Goal: Share content

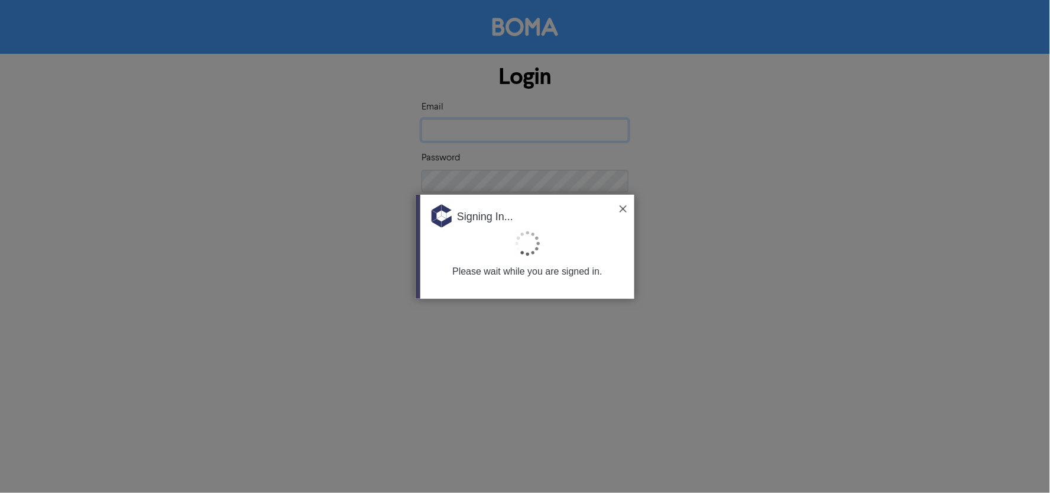
type input "smedson@mybookworks.com.au"
click at [623, 209] on img at bounding box center [623, 208] width 7 height 7
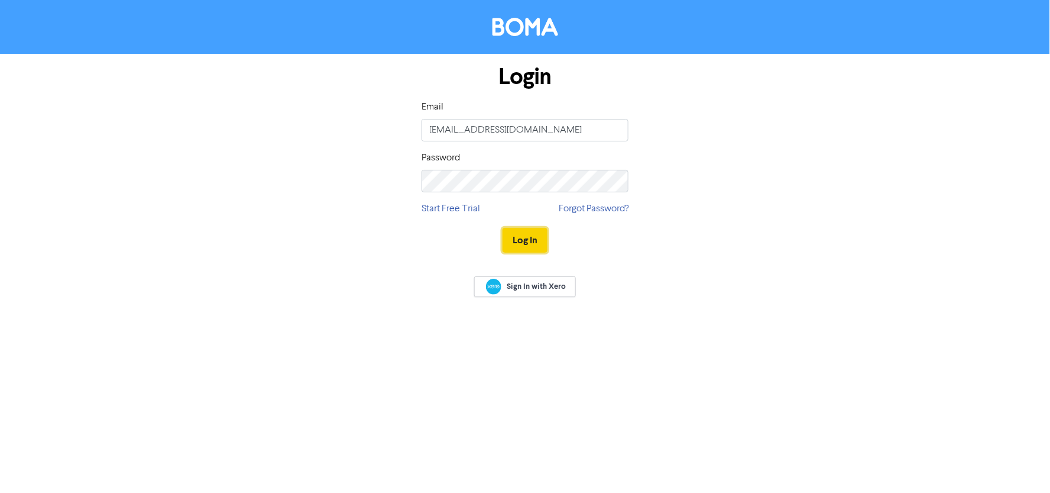
click at [522, 228] on button "Log In" at bounding box center [525, 240] width 45 height 25
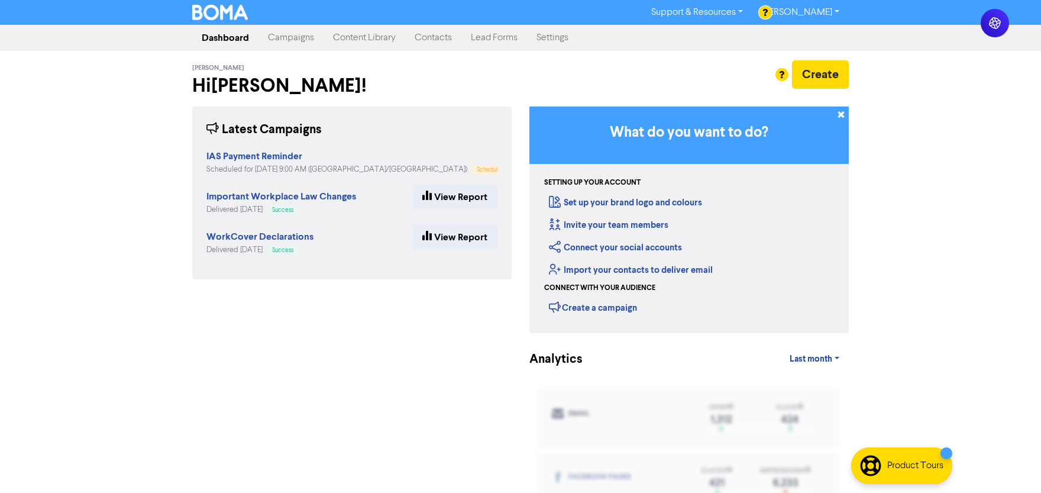
click at [281, 33] on link "Campaigns" at bounding box center [290, 38] width 65 height 24
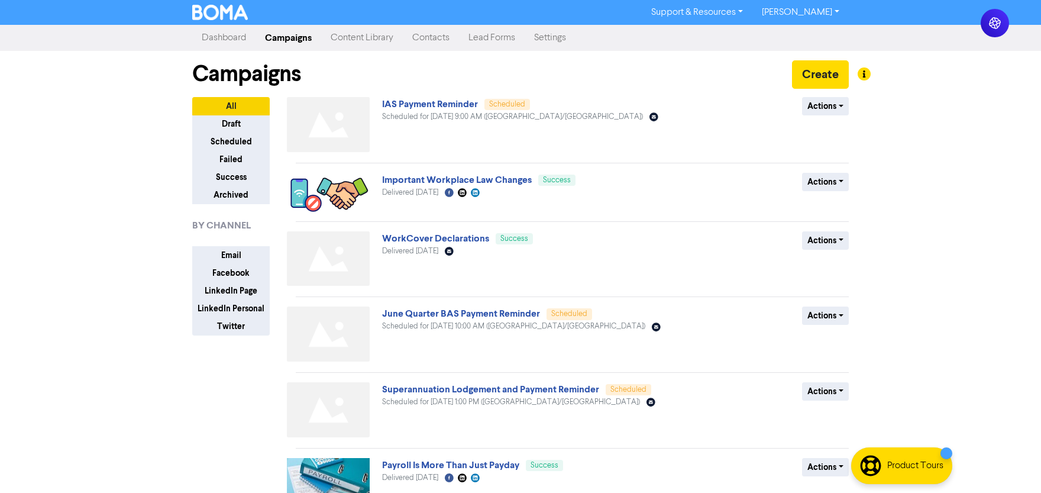
click at [393, 173] on div "Important Workplace Law Changes Success Delivered August 13th 2025 Facebook Cre…" at bounding box center [524, 194] width 285 height 43
click at [395, 178] on link "Important Workplace Law Changes" at bounding box center [457, 180] width 150 height 12
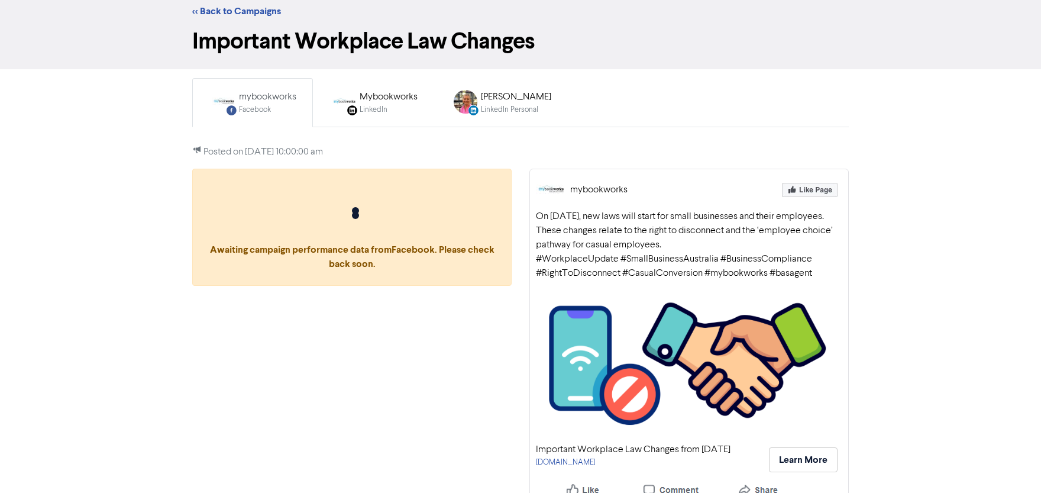
scroll to position [46, 0]
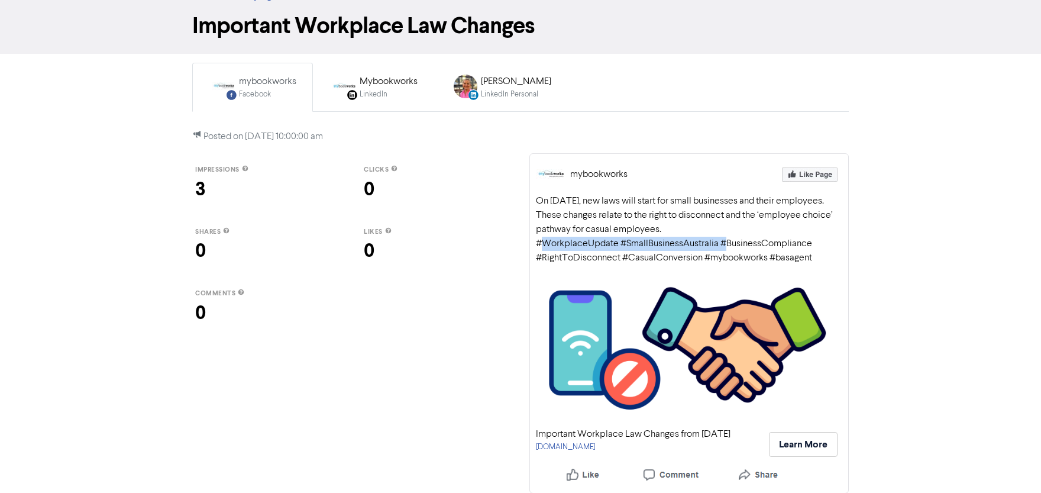
drag, startPoint x: 535, startPoint y: 241, endPoint x: 718, endPoint y: 240, distance: 183.3
click at [718, 240] on div "On 26 August 2025, new laws will start for small businesses and their employees…" at bounding box center [689, 229] width 306 height 71
copy div "#WorkplaceUpdate #SmallBusinessAustralia"
click at [690, 252] on div "On 26 August 2025, new laws will start for small businesses and their employees…" at bounding box center [689, 229] width 306 height 71
drag, startPoint x: 806, startPoint y: 255, endPoint x: 705, endPoint y: 252, distance: 100.6
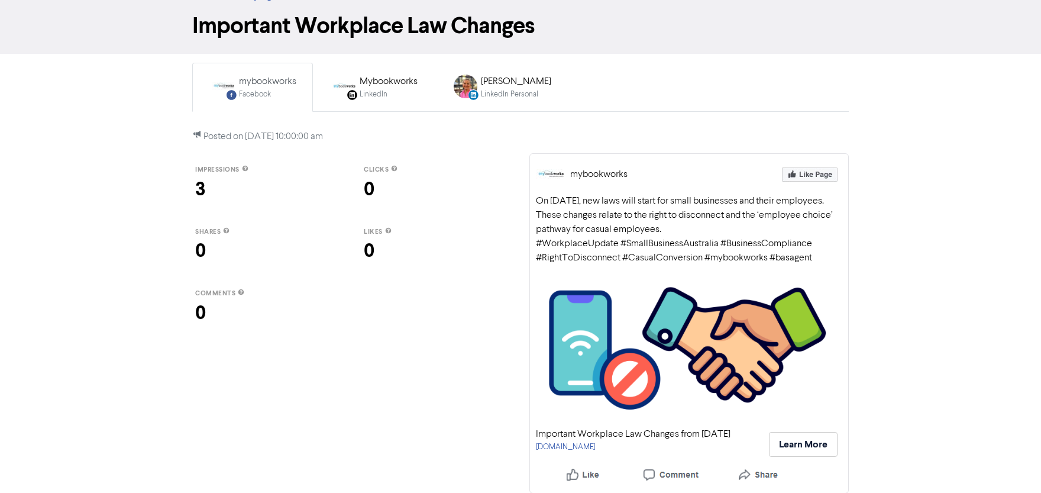
click at [705, 252] on div "On 26 August 2025, new laws will start for small businesses and their employees…" at bounding box center [689, 229] width 306 height 71
copy div "#mybookworks #basagent"
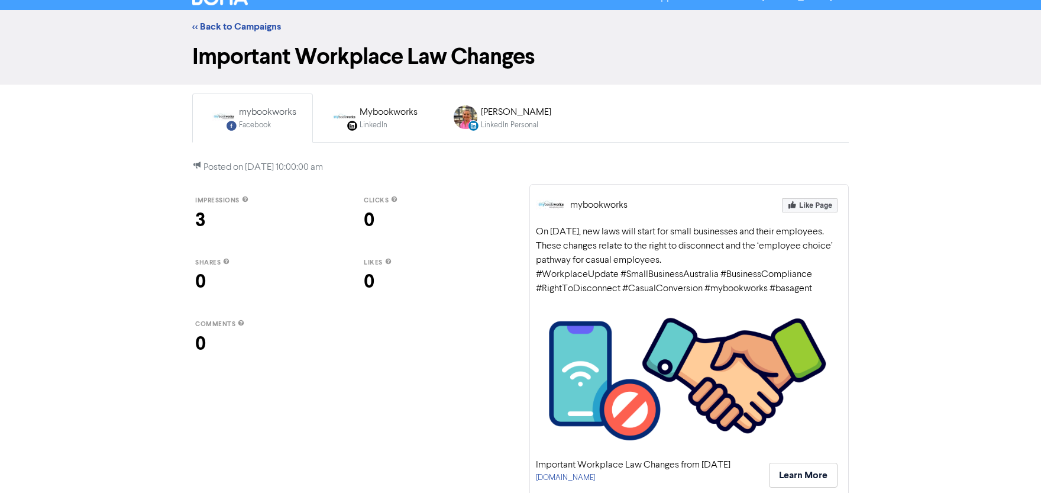
scroll to position [0, 0]
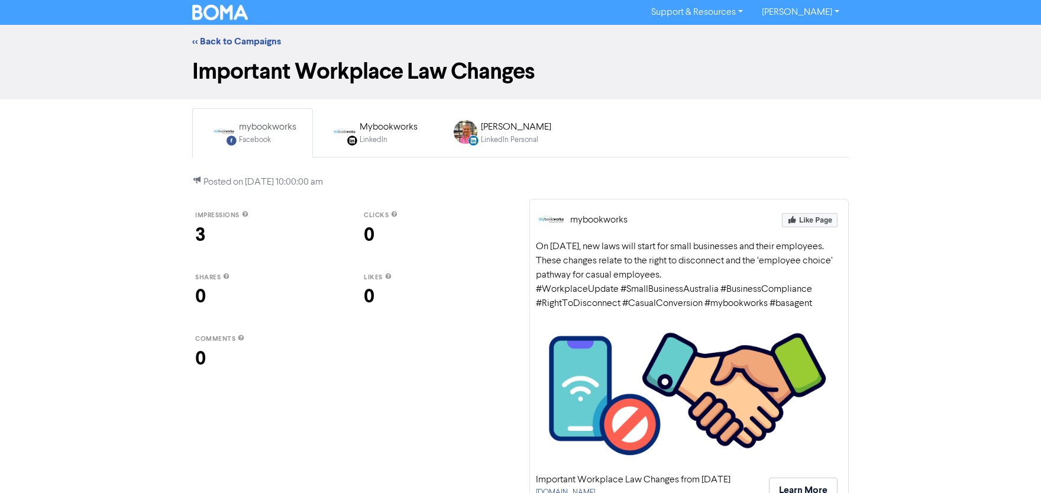
click at [214, 12] on img at bounding box center [220, 12] width 56 height 15
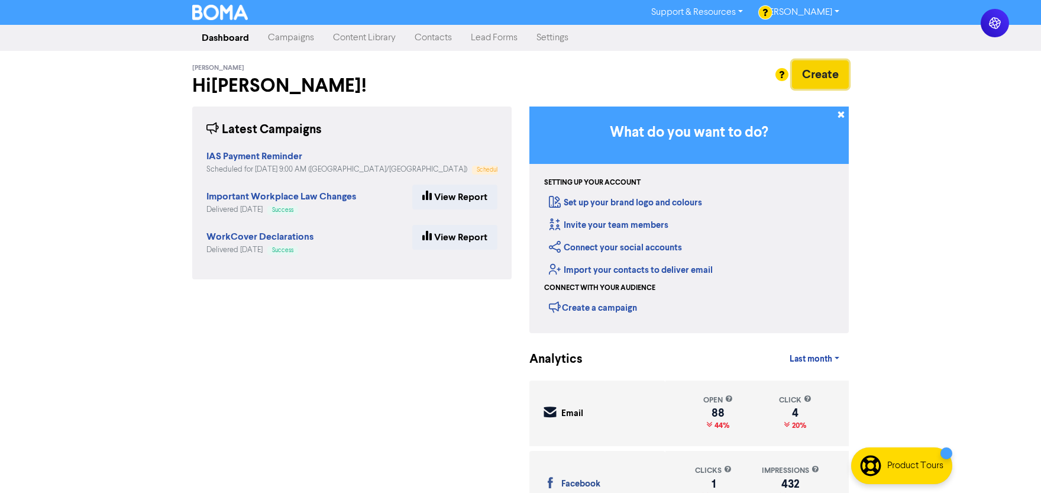
click at [828, 68] on button "Create" at bounding box center [820, 74] width 57 height 28
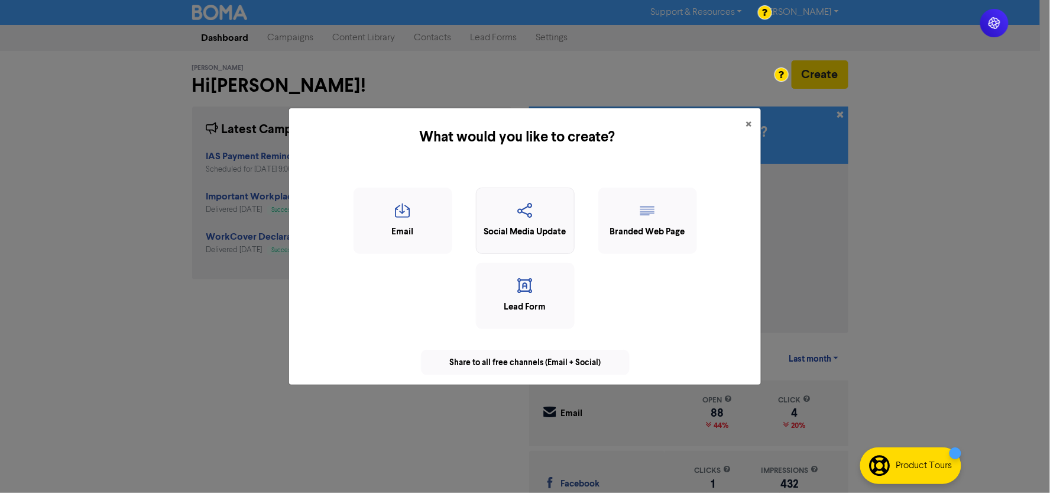
click at [533, 205] on icon "button" at bounding box center [525, 214] width 86 height 22
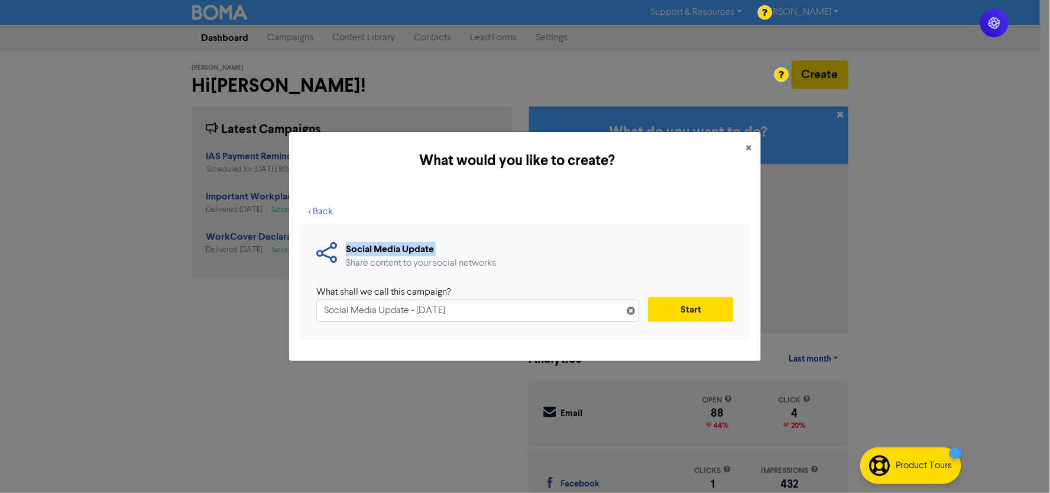
click at [533, 252] on div "< Back Social Media Update Share content to your social networks What shall we …" at bounding box center [525, 275] width 453 height 152
click at [745, 145] on button "×" at bounding box center [748, 148] width 25 height 33
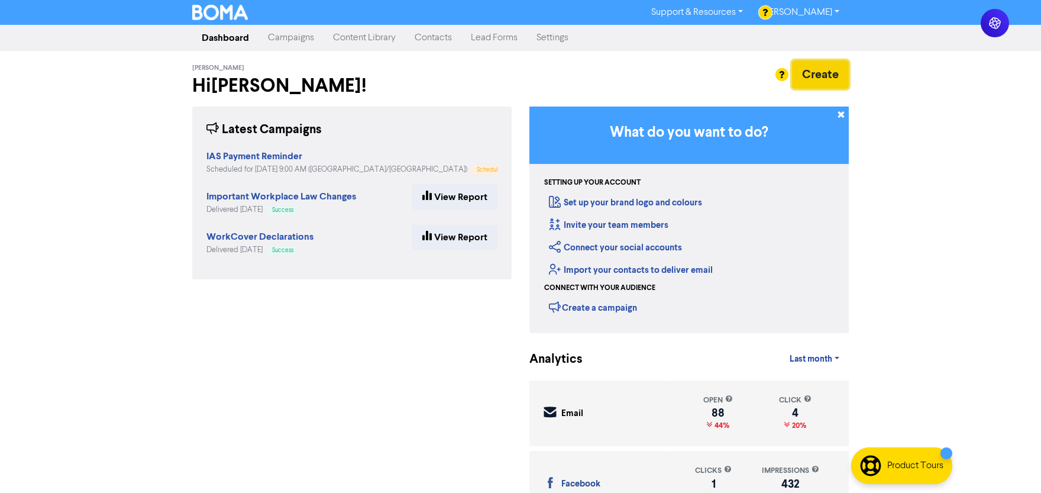
click at [827, 75] on button "Create" at bounding box center [820, 74] width 57 height 28
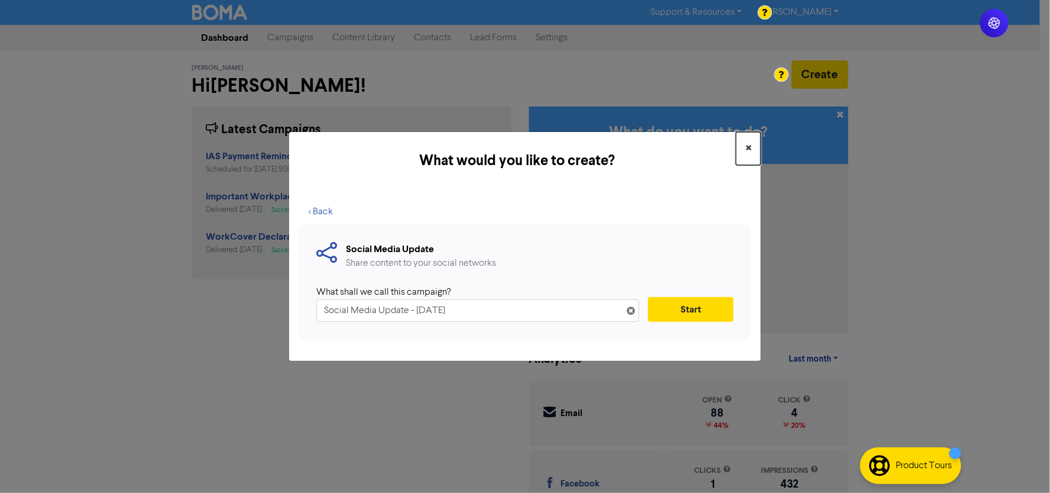
click at [747, 143] on span "×" at bounding box center [749, 149] width 6 height 18
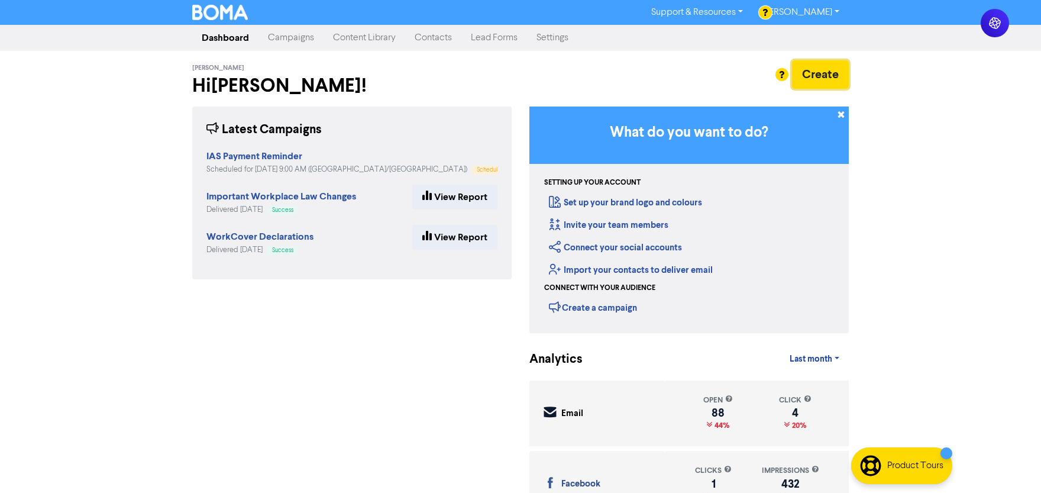
click at [801, 73] on button "Create" at bounding box center [820, 74] width 57 height 28
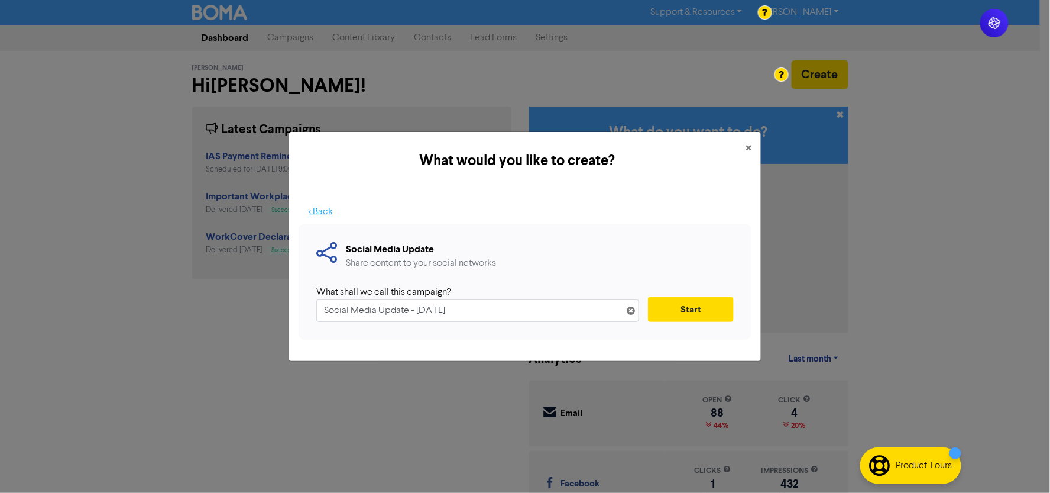
click at [315, 213] on button "< Back" at bounding box center [321, 211] width 44 height 25
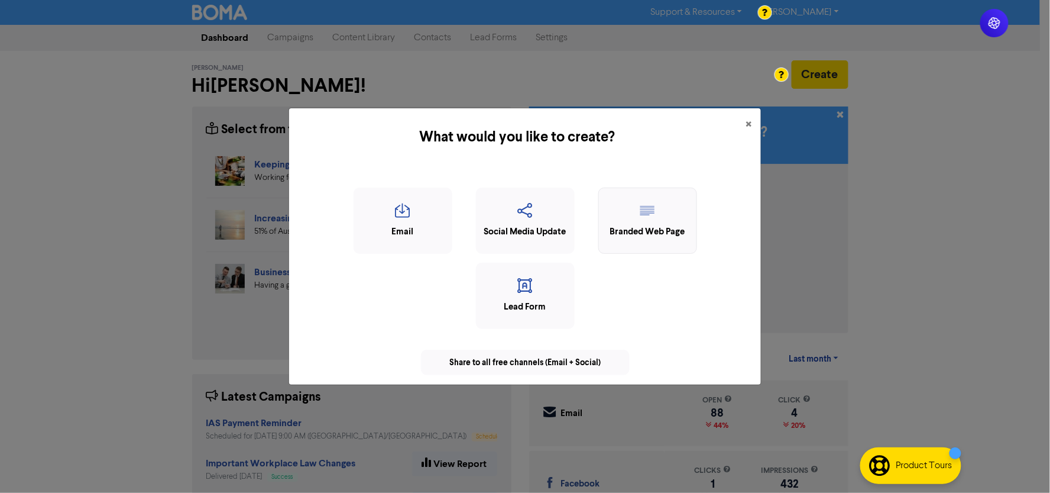
click at [636, 213] on icon "button" at bounding box center [648, 214] width 86 height 22
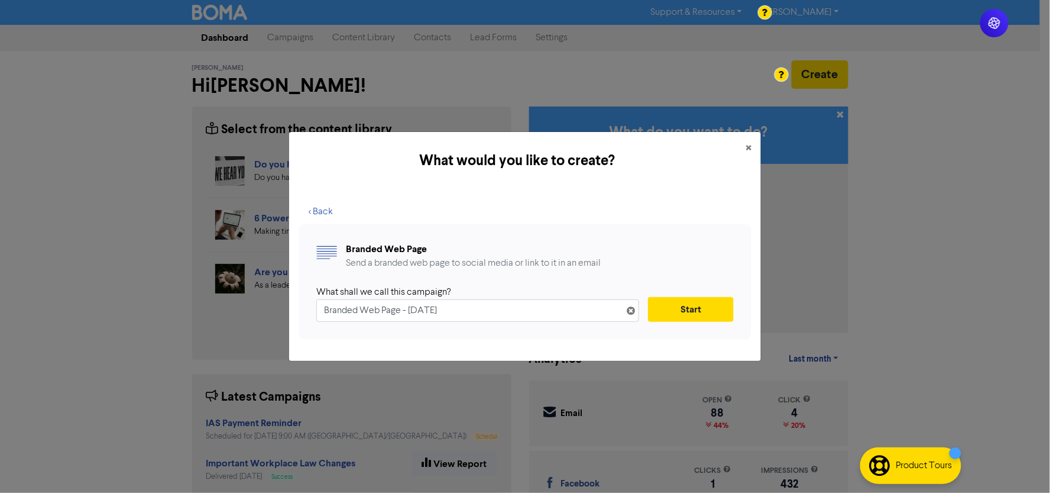
click at [305, 170] on h5 "What would you like to create?" at bounding box center [518, 160] width 438 height 21
click at [373, 300] on input "Branded Web Page - [DATE]" at bounding box center [477, 310] width 323 height 22
paste input "What’s Shaping Small Businesses in"
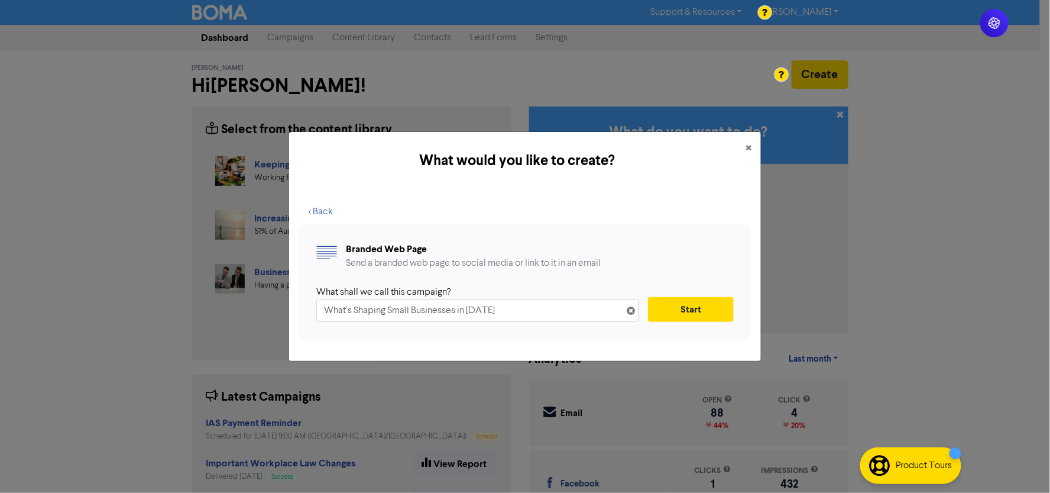
click at [296, 219] on div "< Back Branded Web Page Send a branded web page to social media or link to it i…" at bounding box center [525, 275] width 472 height 171
click at [367, 300] on input "What’s Shaping Small Businesses in [DATE]" at bounding box center [477, 310] width 323 height 22
paste input "8 Emerging Business Trends"
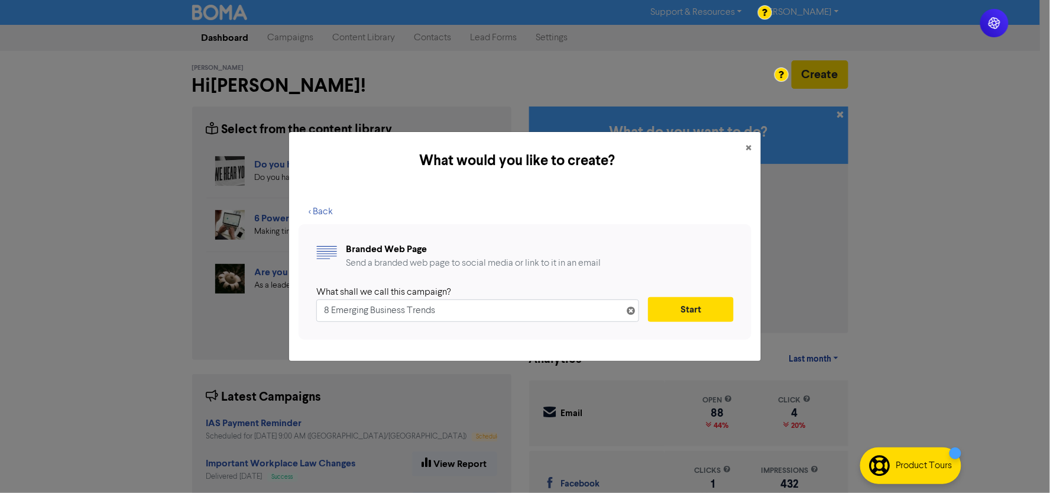
click at [299, 245] on div "Branded Web Page Send a branded web page to social media or link to it in an em…" at bounding box center [525, 281] width 453 height 115
click at [467, 308] on input "8 Emerging Business Trends" at bounding box center [477, 310] width 323 height 22
paste input "to Keep on Your Radar"
click at [419, 313] on input "8 Emerging Business Trends to Keep on Your Radar" at bounding box center [477, 310] width 323 height 22
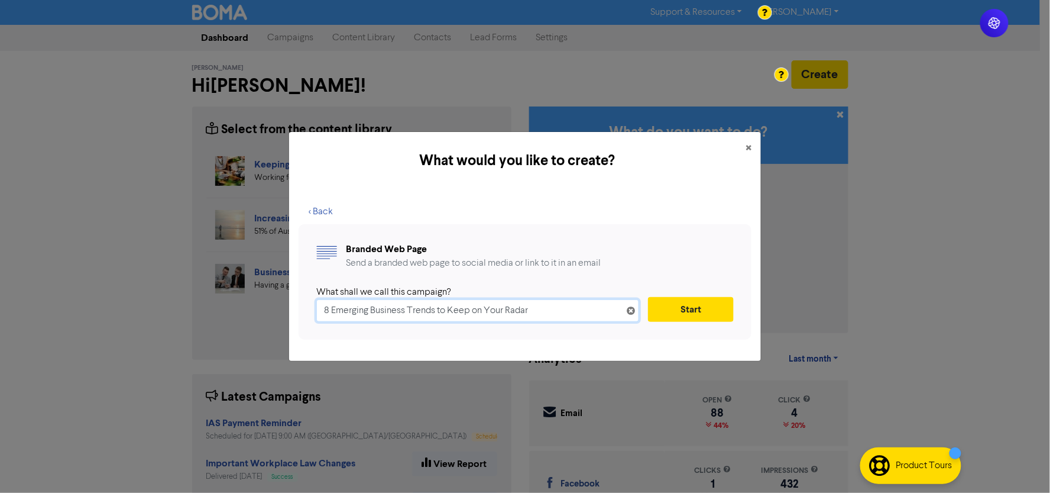
click at [419, 313] on input "8 Emerging Business Trends to Keep on Your Radar" at bounding box center [477, 310] width 323 height 22
type input "8 Emerging Business Trends to Keep on Your Radar"
click at [298, 257] on div "< Back Branded Web Page Send a branded web page to social media or link to it i…" at bounding box center [525, 275] width 472 height 171
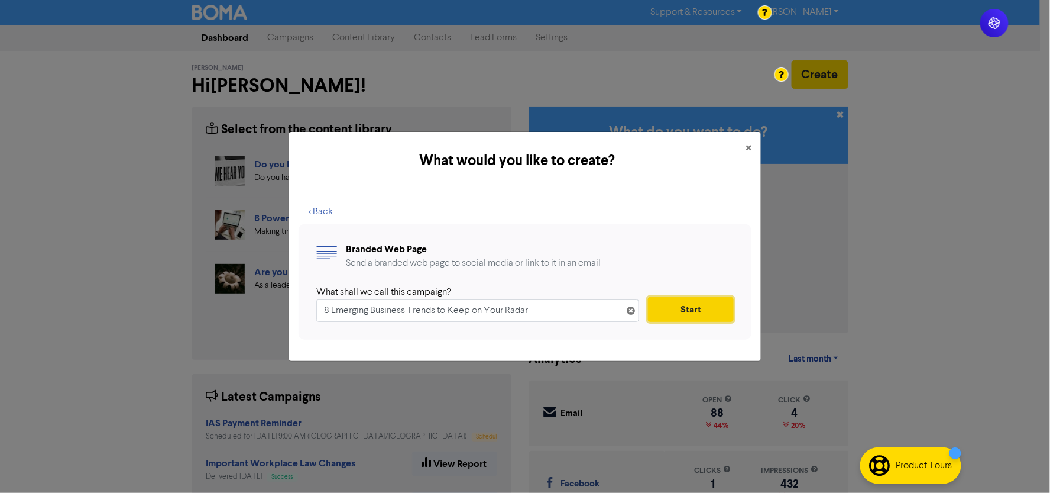
click at [684, 310] on button "Start" at bounding box center [691, 309] width 86 height 25
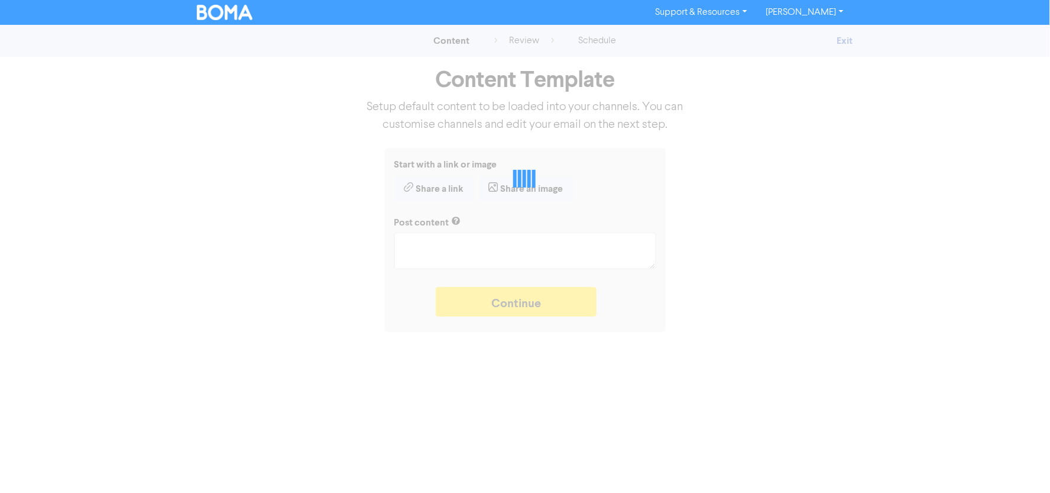
type textarea "x"
type textarea "Write your summary intro here..."
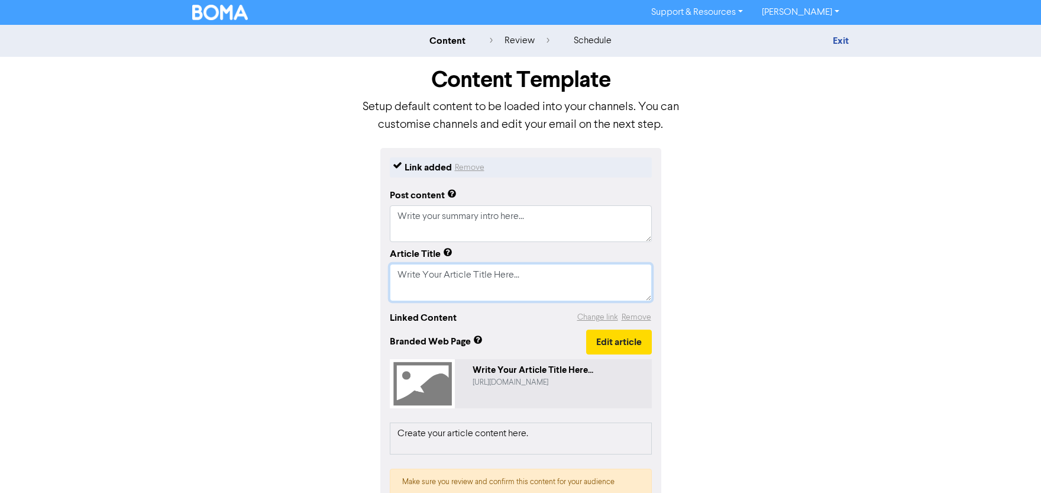
click at [444, 278] on textarea "Write Your Article Title Here..." at bounding box center [521, 282] width 262 height 37
paste textarea "8 Emerging Business Trends to Keep on Your Radar"
type textarea "x"
type textarea "Write Your 8 Emerging Business Trends to Keep on Your RadarArticle Title Here..."
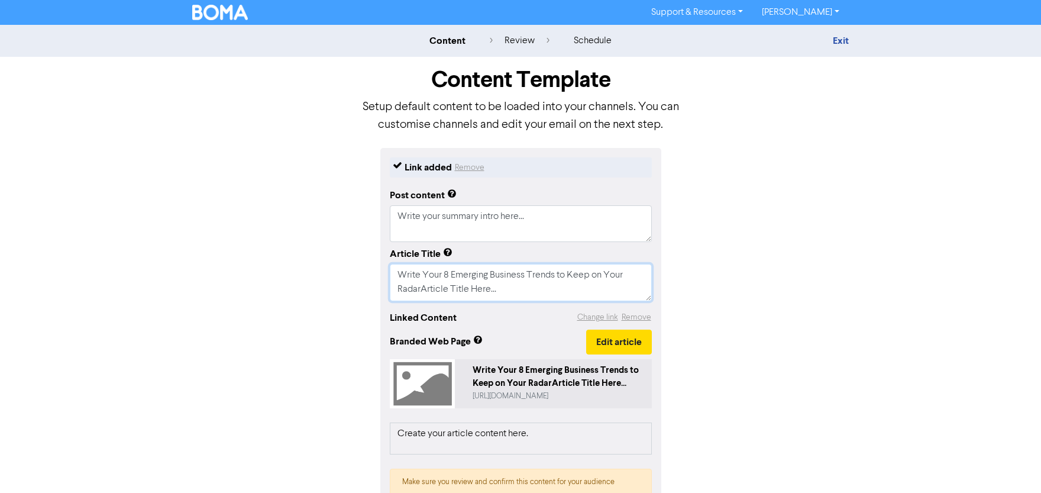
drag, startPoint x: 527, startPoint y: 293, endPoint x: 344, endPoint y: 264, distance: 185.0
click at [350, 264] on div "Link added Remove Post content Write your summary intro here... Article Title W…" at bounding box center [520, 353] width 674 height 410
paste textarea "8 Emerging Business Trends to Keep on Your Radar"
type textarea "x"
type textarea "8 Emerging Business Trends to Keep on Your Radar"
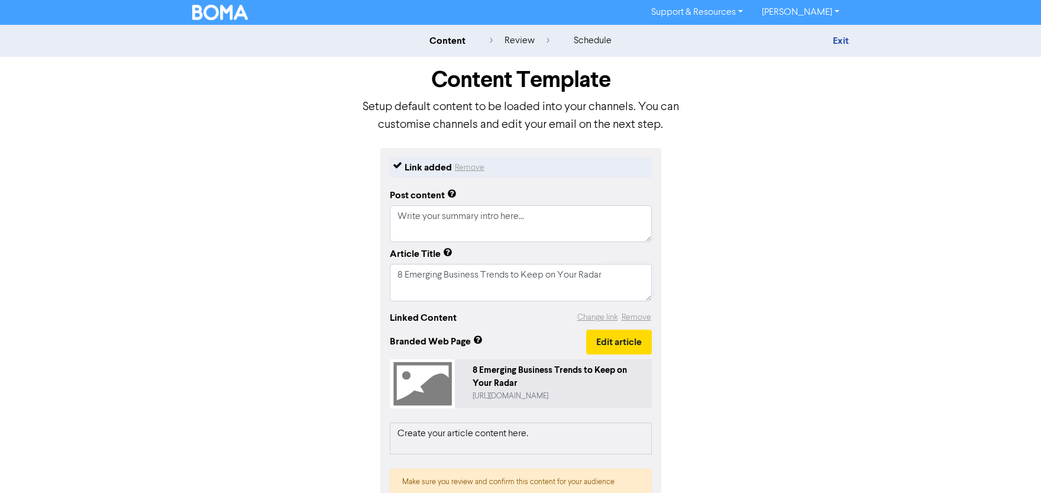
drag, startPoint x: 186, startPoint y: 255, endPoint x: 274, endPoint y: 258, distance: 88.7
click at [186, 255] on div "Link added Remove Post content Write your summary intro here... Article Title 8…" at bounding box center [520, 353] width 674 height 410
click at [494, 234] on textarea "Write your summary intro here..." at bounding box center [521, 223] width 262 height 37
paste textarea "We’re already more than halfway through 2025, and small businesses are feeling …"
type textarea "x"
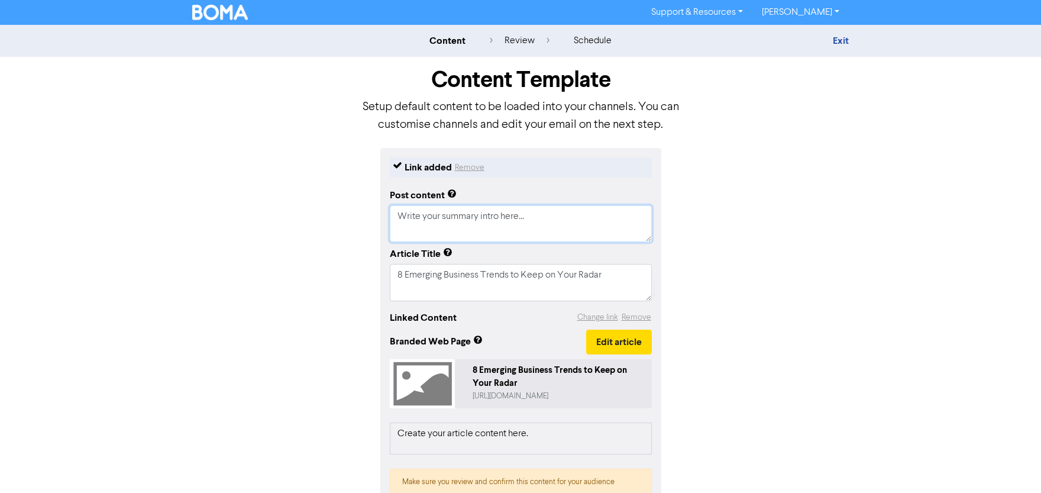
type textarea "Write your summary intrWe’re already more than halfway through 2025, and small …"
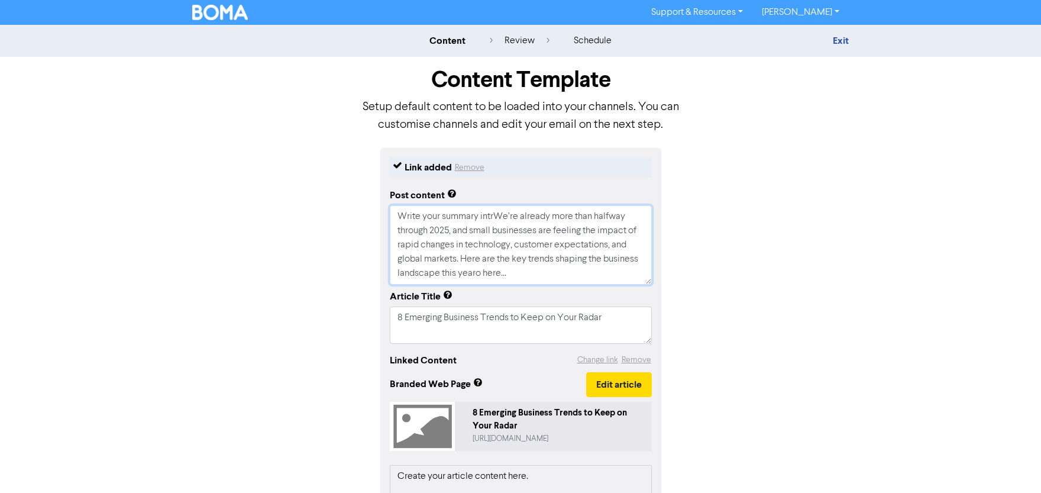
paste textarea "e’re already more than halfway through 2025, and small businesses are feeling t…"
type textarea "x"
type textarea "We’re already more than halfway through 2025, and small businesses are feeling …"
drag, startPoint x: 439, startPoint y: 277, endPoint x: 384, endPoint y: 263, distance: 56.8
click at [384, 263] on div "Link added Remove Post content We’re already more than halfway through 2025, an…" at bounding box center [520, 374] width 281 height 452
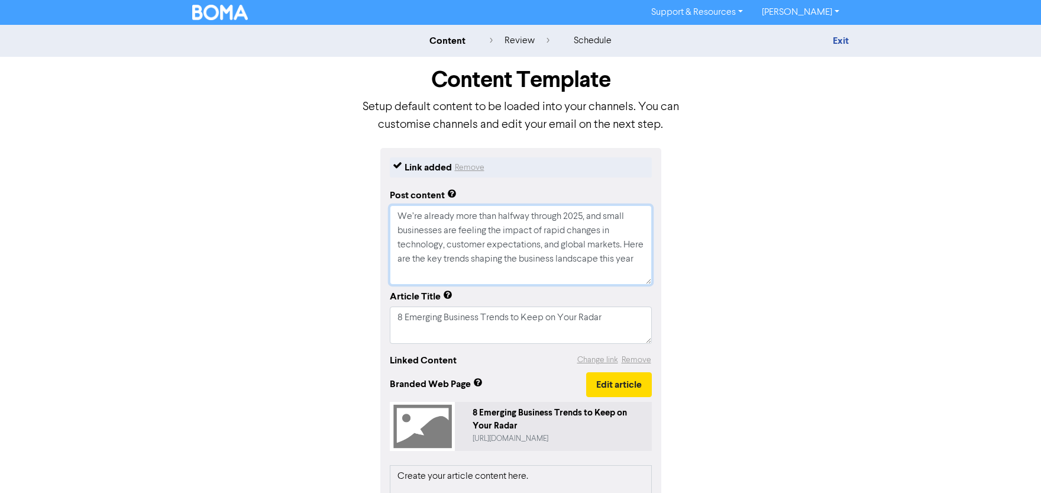
type textarea "x"
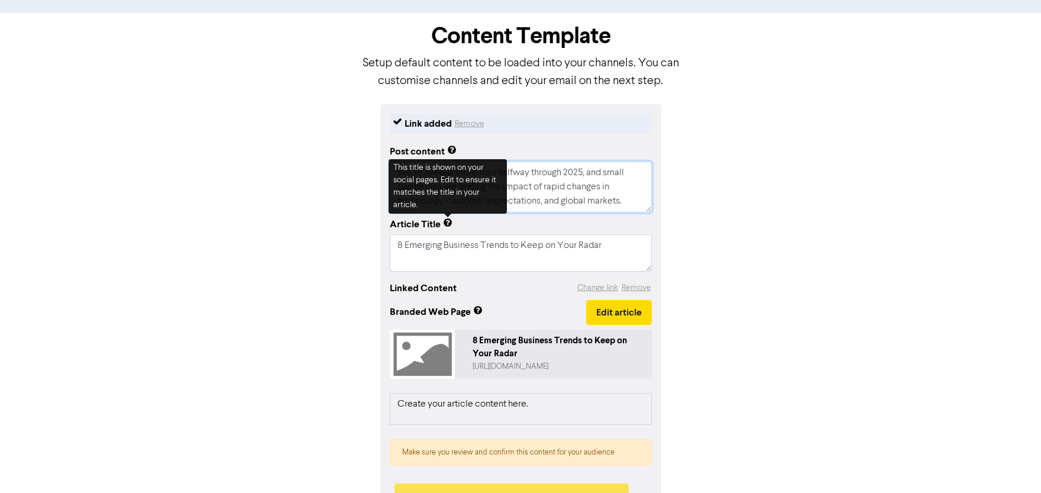
scroll to position [66, 0]
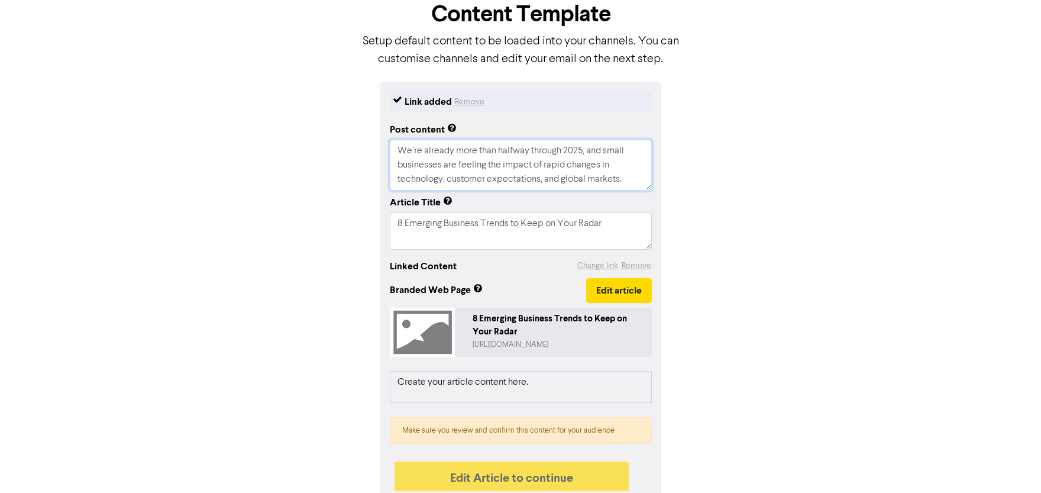
type textarea "We’re already more than halfway through 2025, and small businesses are feeling …"
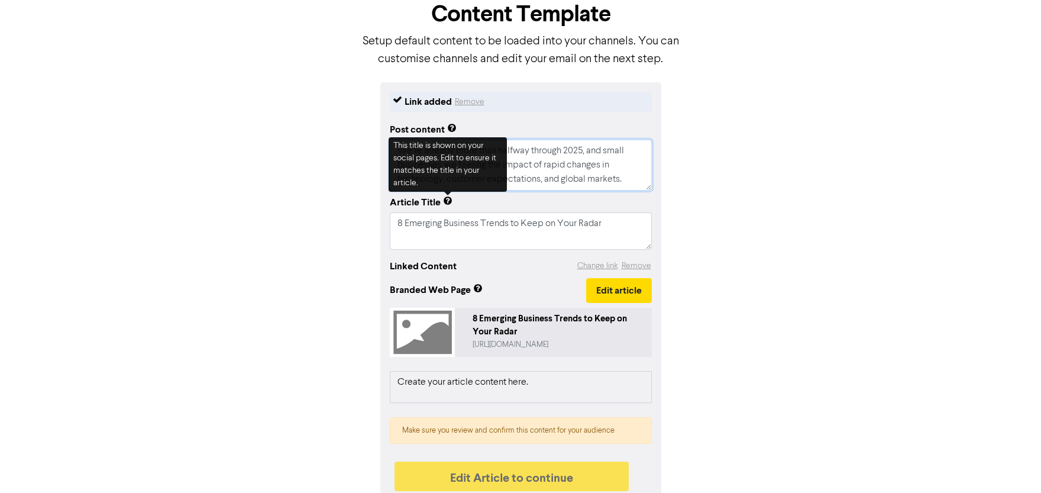
type textarea "x"
type textarea "We’re already more than halfway through 2025, and small businesses are feeling …"
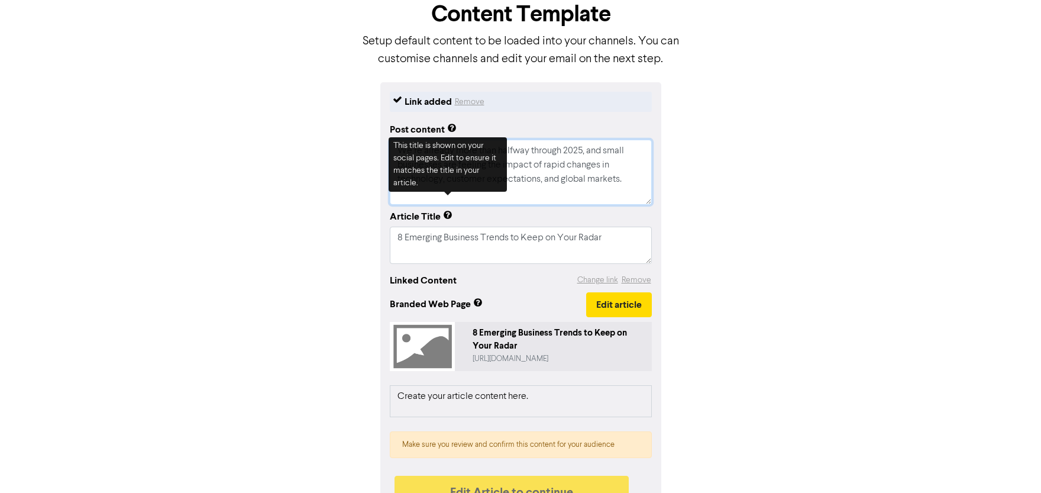
paste textarea "#WorkplaceUpdate #SmallBusinessAustralia"
type textarea "x"
type textarea "We’re already more than halfway through 2025, and small businesses are feeling …"
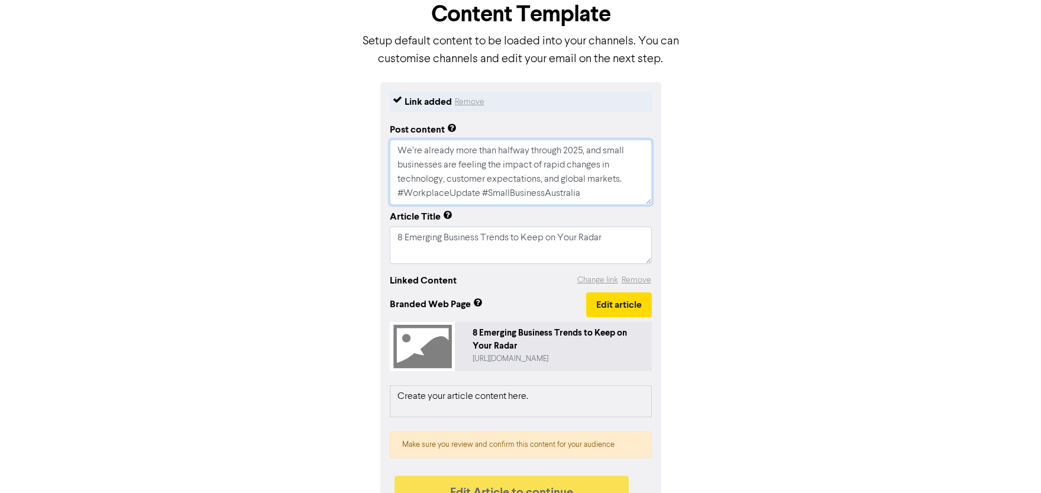
type textarea "x"
type textarea "We’re already more than halfway through 2025, and small businesses are feeling …"
type textarea "x"
type textarea "We’re already more than halfway through 2025, and small businesses are feeling …"
type textarea "x"
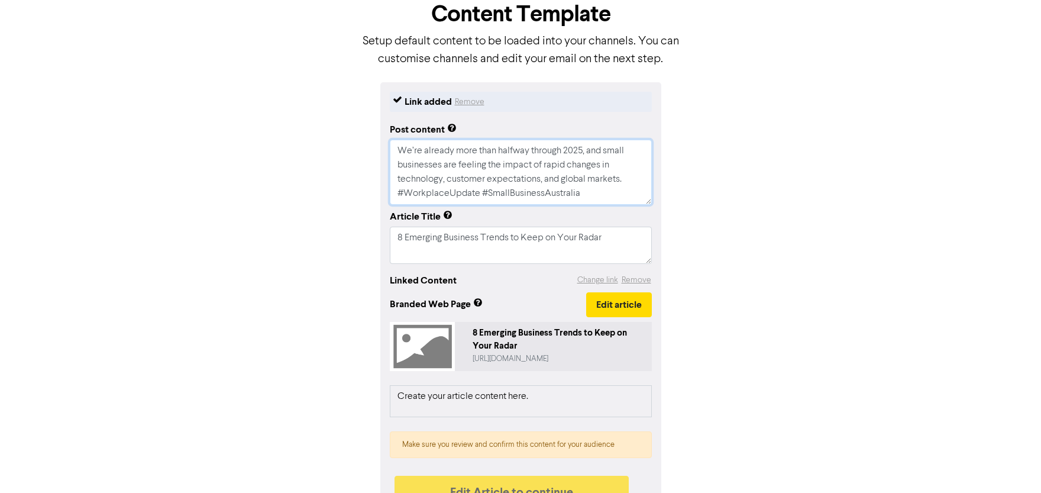
type textarea "We’re already more than halfway through 2025, and small businesses are feeling …"
type textarea "x"
type textarea "We’re already more than halfway through 2025, and small businesses are feeling …"
type textarea "x"
type textarea "We’re already more than halfway through 2025, and small businesses are feeling …"
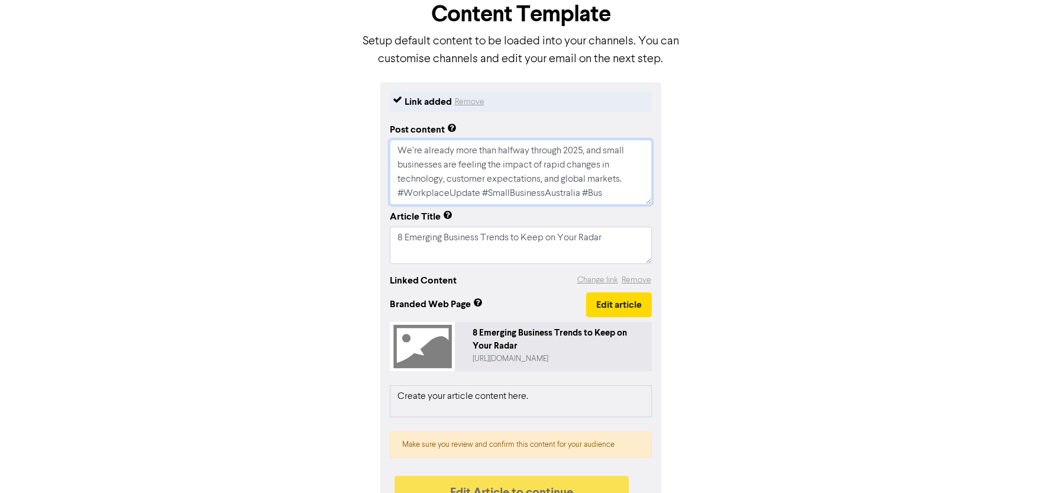
type textarea "x"
type textarea "We’re already more than halfway through 2025, and small businesses are feeling …"
type textarea "x"
type textarea "We’re already more than halfway through 2025, and small businesses are feeling …"
type textarea "x"
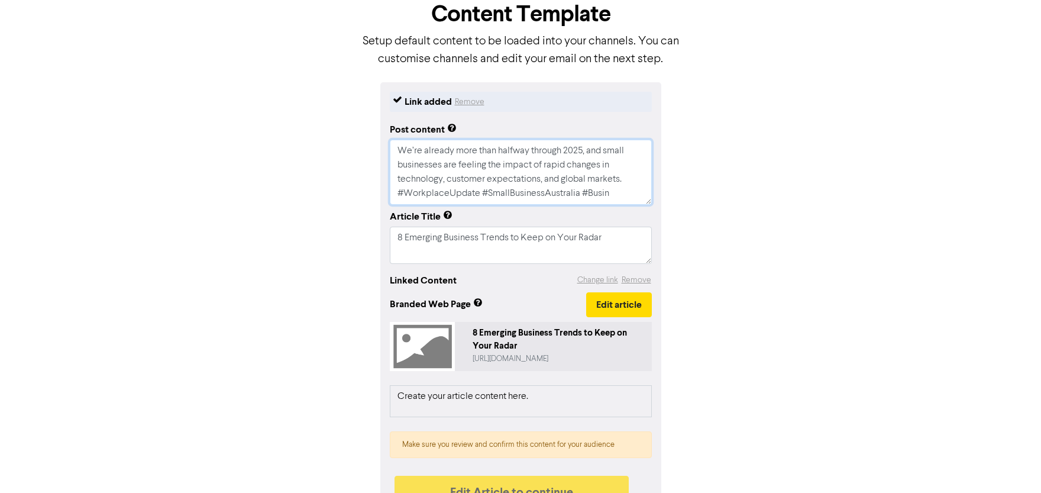
type textarea "We’re already more than halfway through 2025, and small businesses are feeling …"
type textarea "x"
type textarea "We’re already more than halfway through 2025, and small businesses are feeling …"
type textarea "x"
type textarea "We’re already more than halfway through 2025, and small businesses are feeling …"
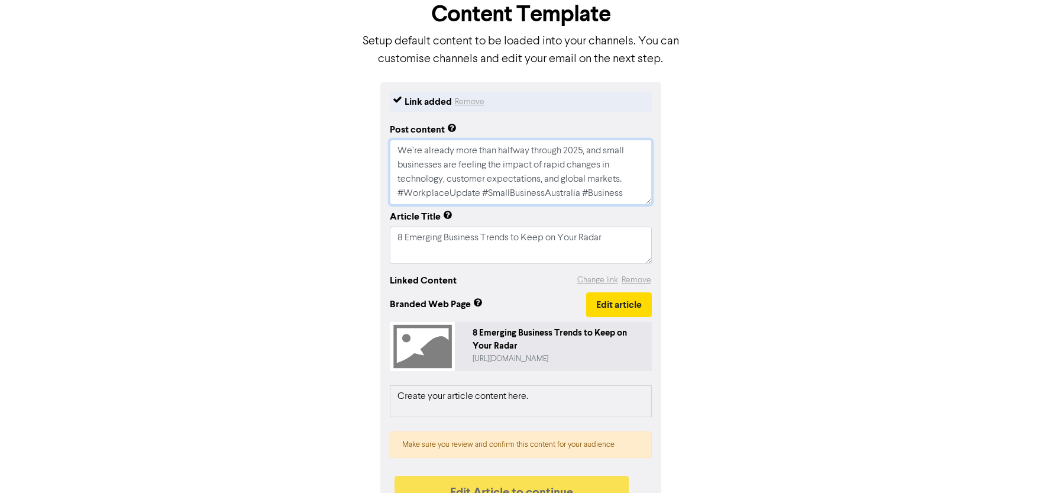
type textarea "x"
type textarea "We’re already more than halfway through 2025, and small businesses are feeling …"
type textarea "x"
type textarea "We’re already more than halfway through 2025, and small businesses are feeling …"
type textarea "x"
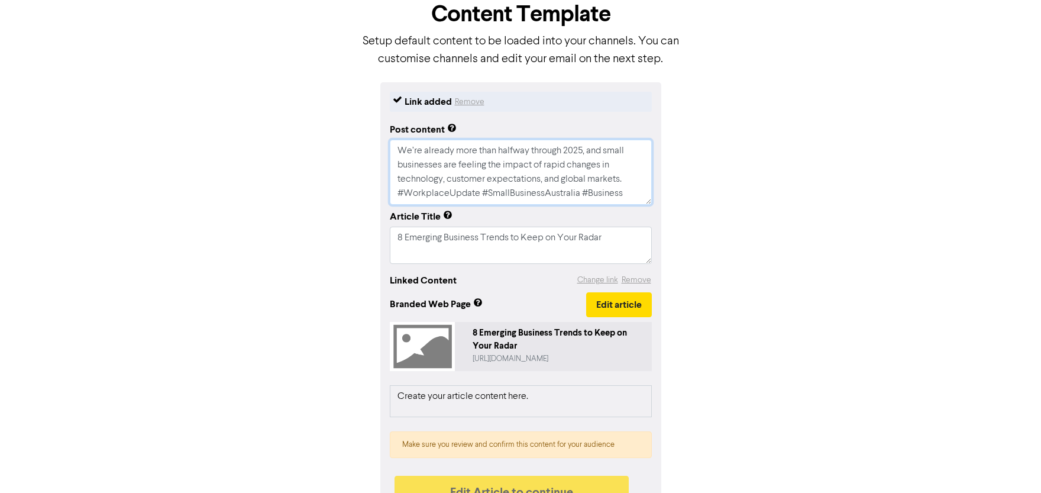
type textarea "We’re already more than halfway through 2025, and small businesses are feeling …"
type textarea "x"
type textarea "We’re already more than halfway through 2025, and small businesses are feeling …"
type textarea "x"
type textarea "We’re already more than halfway through 2025, and small businesses are feeling …"
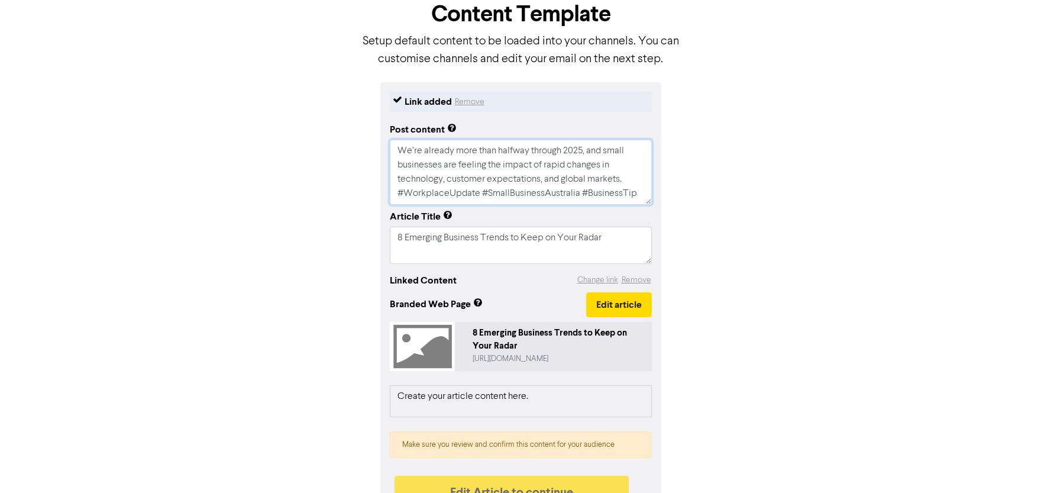
type textarea "x"
type textarea "We’re already more than halfway through 2025, and small businesses are feeling …"
drag, startPoint x: 480, startPoint y: 192, endPoint x: 333, endPoint y: 192, distance: 147.2
click at [333, 192] on div "Link added Remove Post content We’re already more than halfway through 2025, an…" at bounding box center [520, 301] width 674 height 438
type textarea "x"
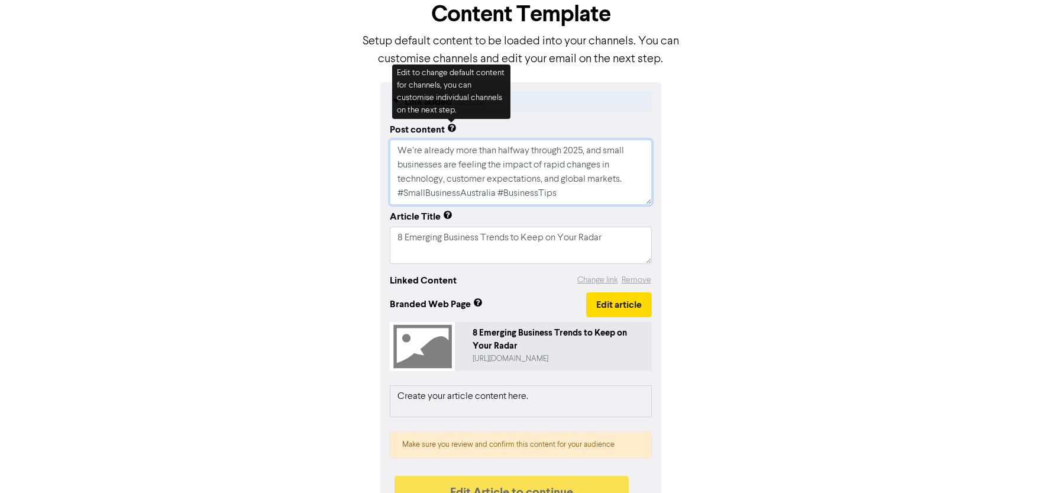
type textarea "We’re already more than halfway through 2025, and small businesses are feeling …"
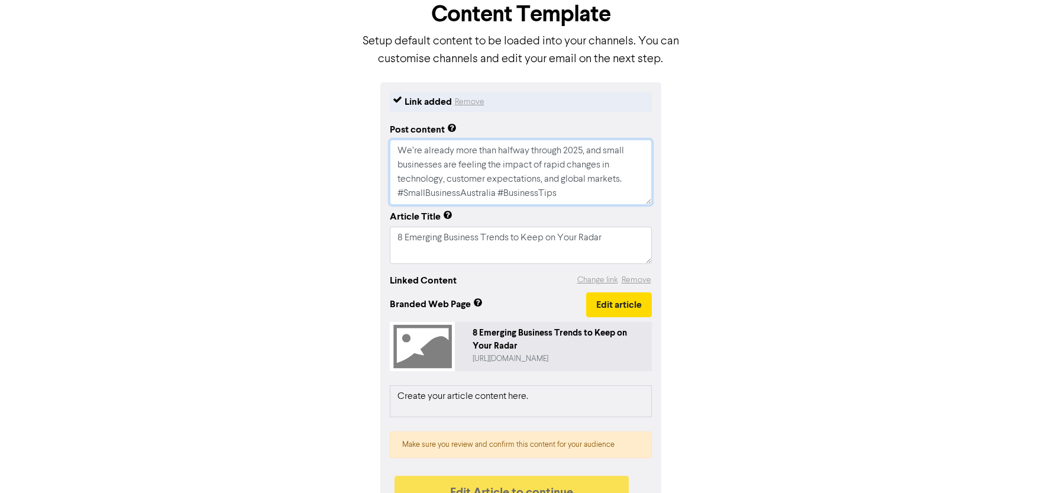
click at [572, 196] on textarea "We’re already more than halfway through 2025, and small businesses are feeling …" at bounding box center [521, 172] width 262 height 65
type textarea "x"
type textarea "We’re already more than halfway through 2025, and small businesses are feeling …"
paste textarea "#mybookworks #basagent"
type textarea "x"
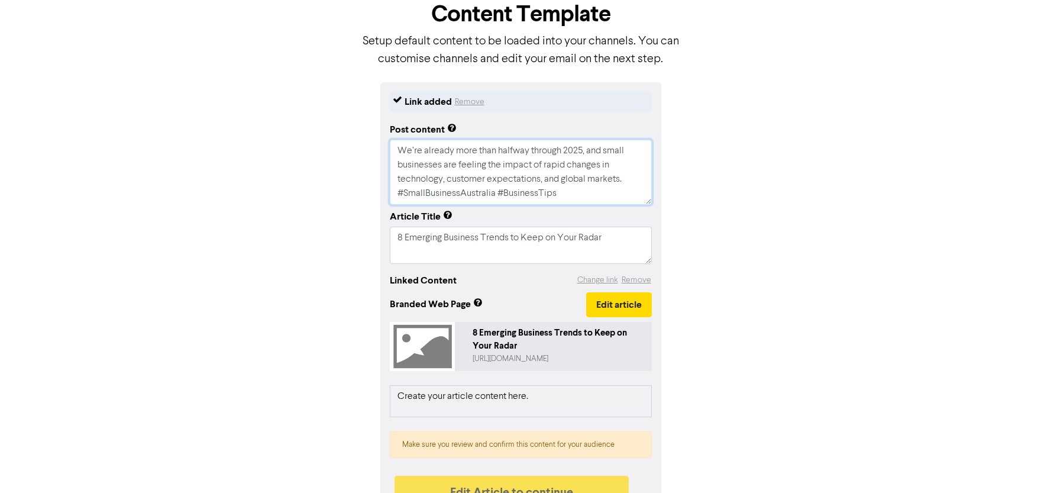
type textarea "We’re already more than halfway through 2025, and small businesses are feeling …"
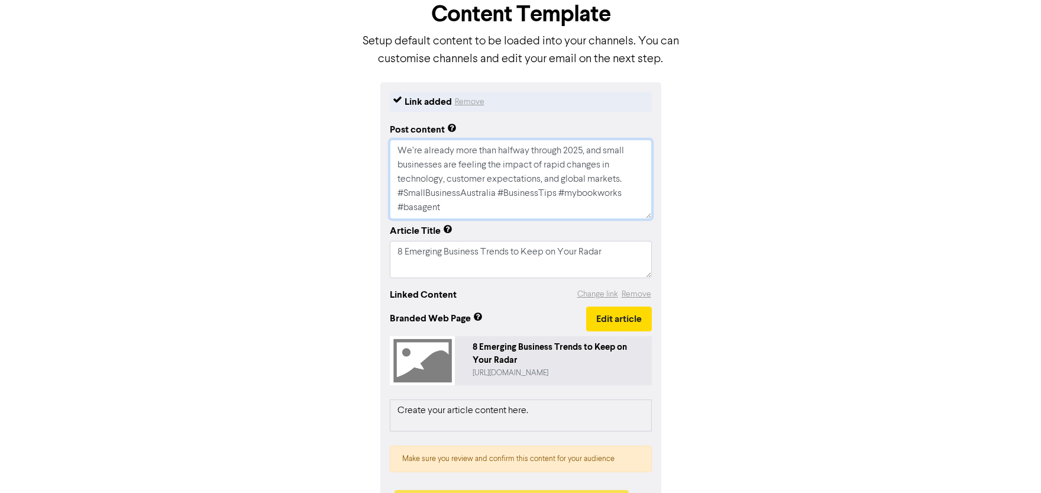
click at [404, 191] on textarea "We’re already more than halfway through 2025, and small businesses are feeling …" at bounding box center [521, 179] width 262 height 79
click at [406, 192] on textarea "We’re already more than halfway through 2025, and small businesses are feeling …" at bounding box center [521, 179] width 262 height 79
click at [409, 195] on textarea "We’re already more than halfway through 2025, and small businesses are feeling …" at bounding box center [521, 179] width 262 height 79
type textarea "x"
type textarea "We’re already more than halfway through 2025, and small businesses are feeling …"
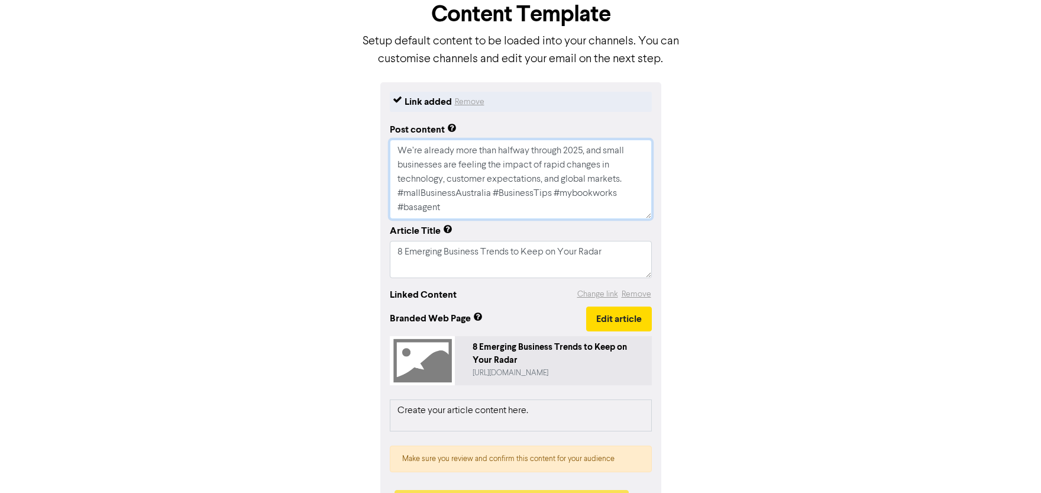
type textarea "x"
type textarea "We’re already more than halfway through 2025, and small businesses are feeling …"
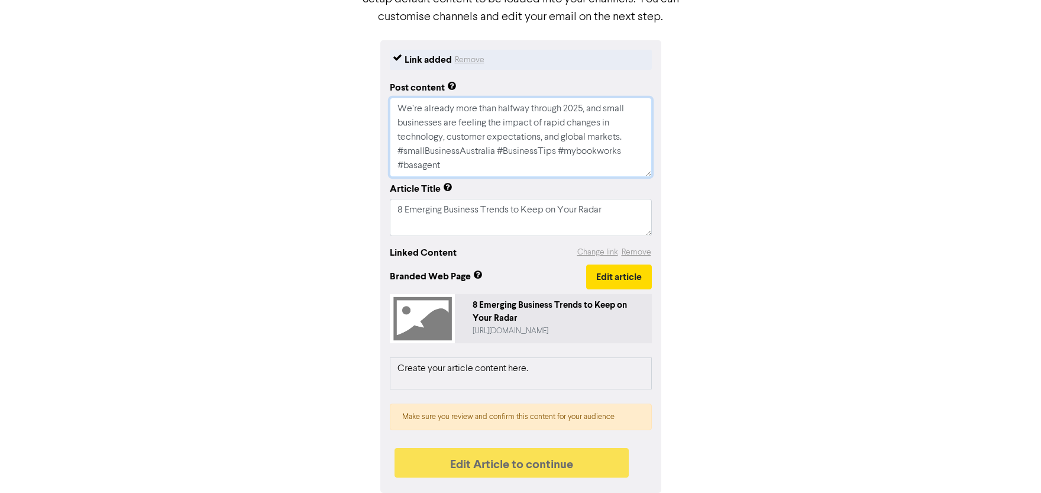
click at [429, 148] on textarea "We’re already more than halfway through 2025, and small businesses are feeling …" at bounding box center [521, 137] width 262 height 79
type textarea "x"
type textarea "We’re already more than halfway through 2025, and small businesses are feeling …"
type textarea "x"
type textarea "We’re already more than halfway through 2025, and small businesses are feeling …"
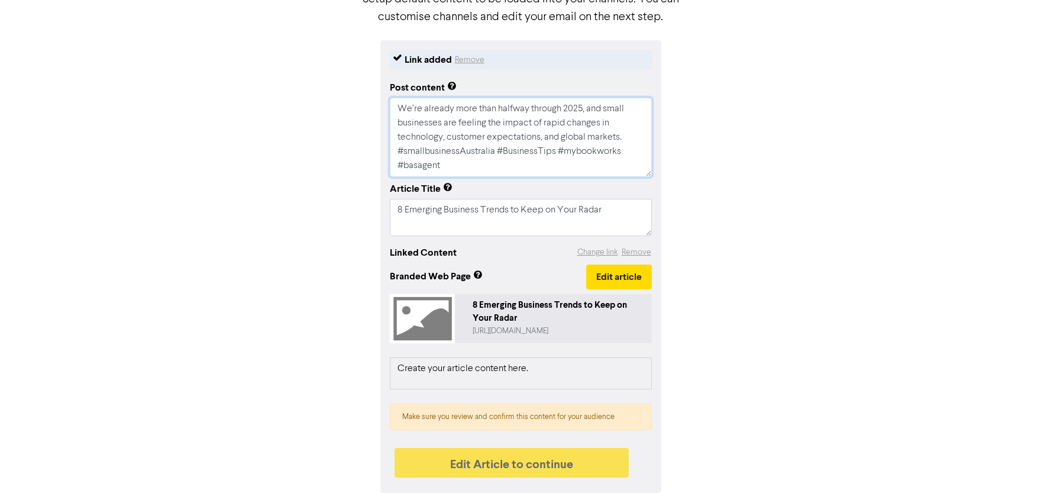
type textarea "x"
type textarea "We’re already more than halfway through 2025, and small businesses are feeling …"
type textarea "x"
type textarea "We’re already more than halfway through 2025, and small businesses are feeling …"
click at [504, 148] on textarea "We’re already more than halfway through 2025, and small businesses are feeling …" at bounding box center [521, 137] width 262 height 79
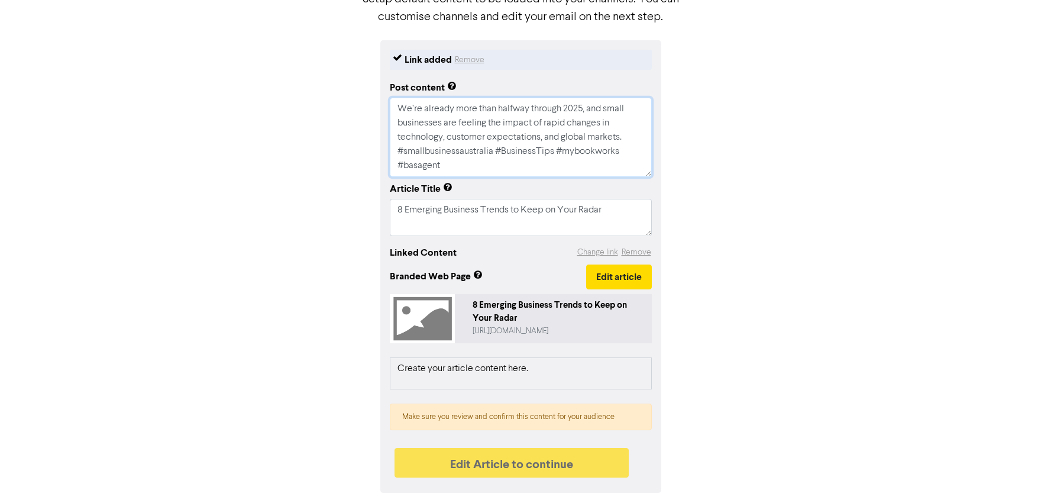
type textarea "x"
type textarea "We’re already more than halfway through 2025, and small businesses are feeling …"
type textarea "x"
type textarea "We’re already more than halfway through 2025, and small businesses are feeling …"
click at [542, 150] on textarea "We’re already more than halfway through 2025, and small businesses are feeling …" at bounding box center [521, 137] width 262 height 79
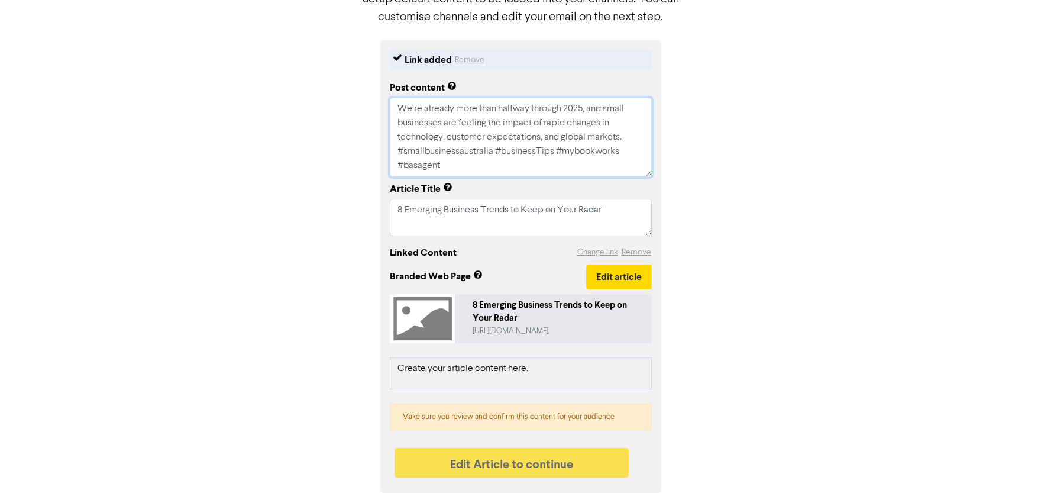
type textarea "x"
type textarea "We’re already more than halfway through 2025, and small businesses are feeling …"
type textarea "x"
type textarea "We’re already more than halfway through 2025, and small businesses are feeling …"
click at [773, 247] on div "Link added Remove Post content We’re already more than halfway through 2025, an…" at bounding box center [520, 266] width 674 height 452
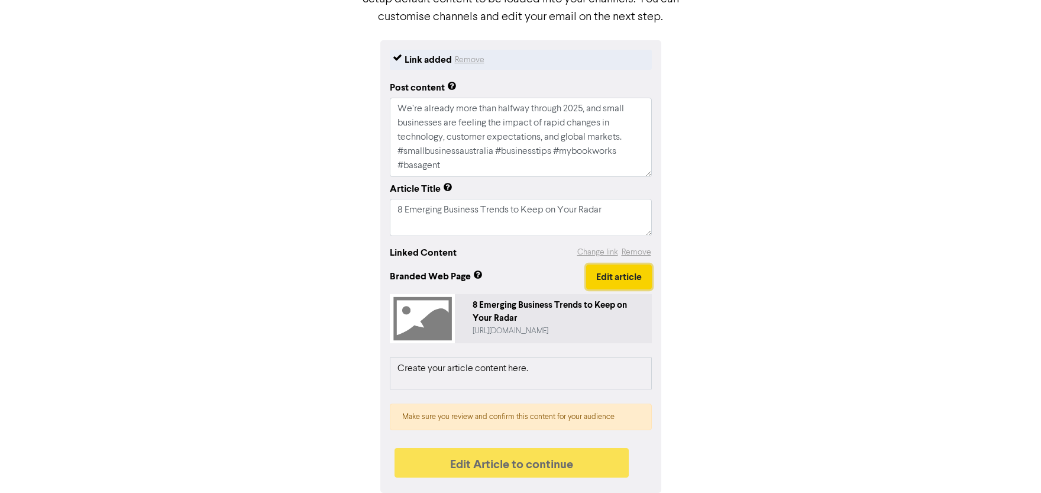
click at [597, 270] on button "Edit article" at bounding box center [619, 276] width 66 height 25
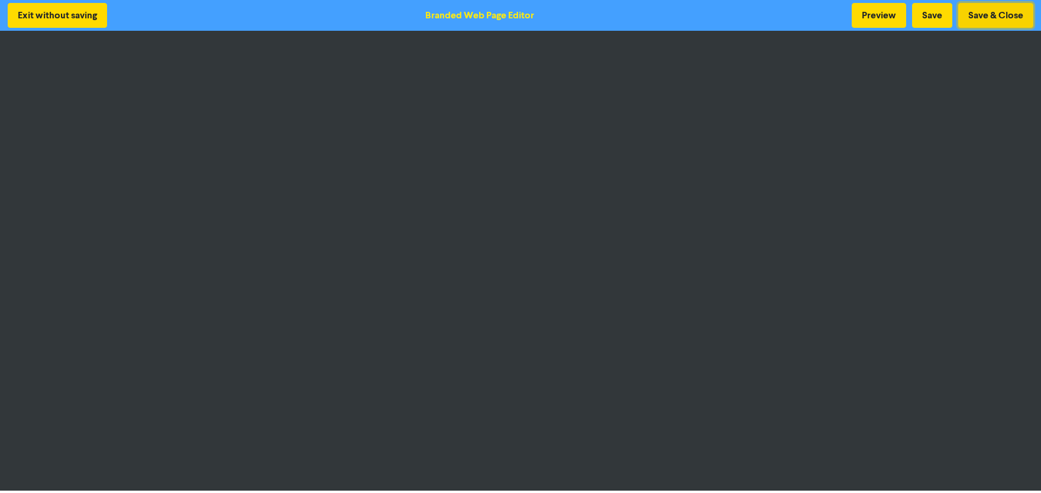
click at [986, 11] on button "Save & Close" at bounding box center [995, 15] width 75 height 25
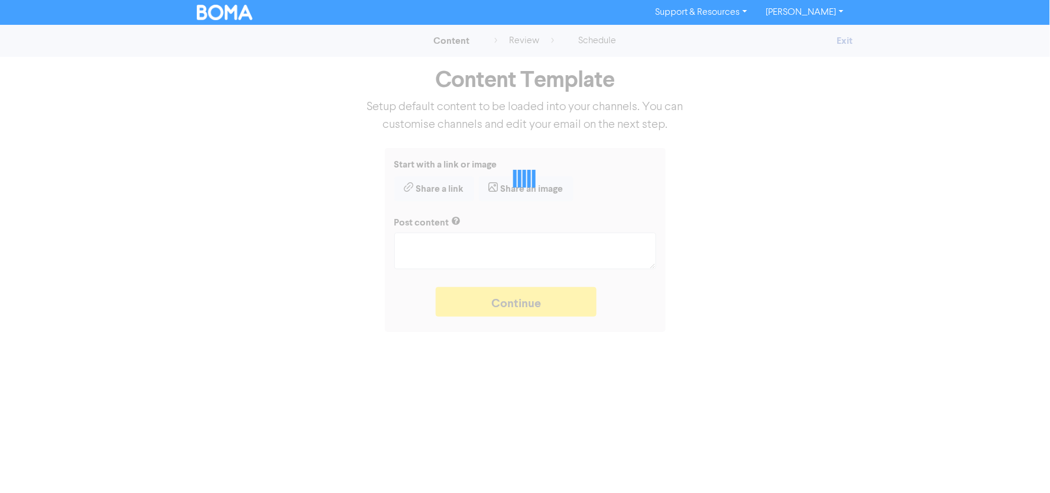
type textarea "x"
type textarea "We’re already more than halfway through 2025, and small businesses are feeling …"
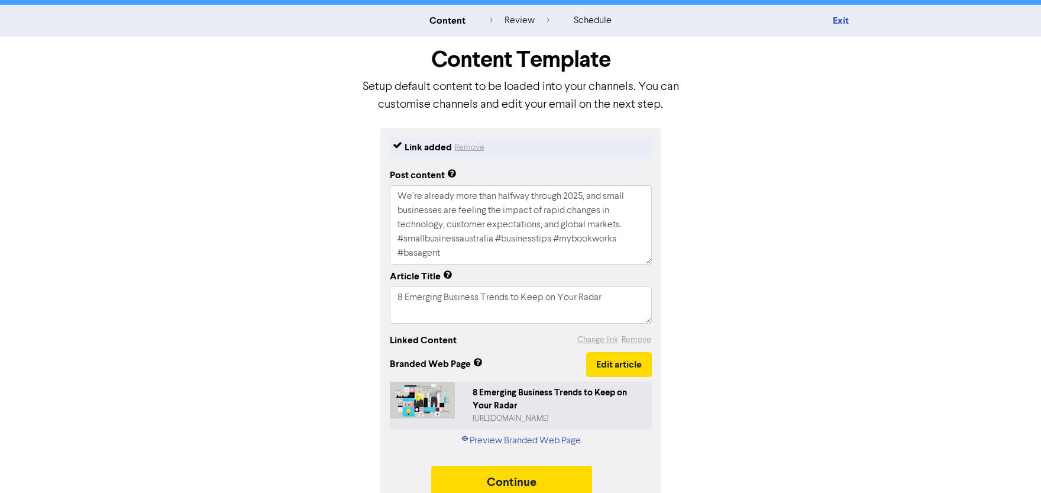
scroll to position [37, 0]
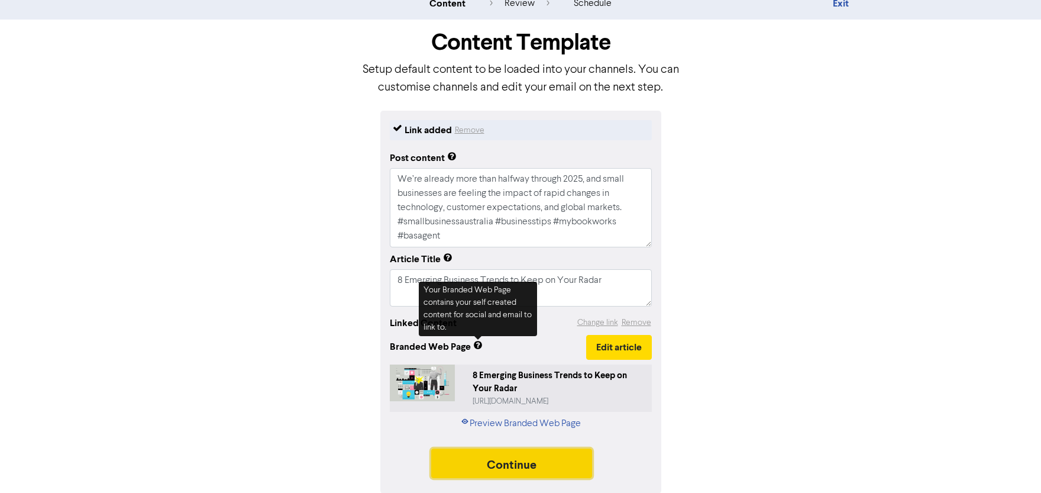
click at [495, 464] on button "Continue" at bounding box center [511, 463] width 161 height 30
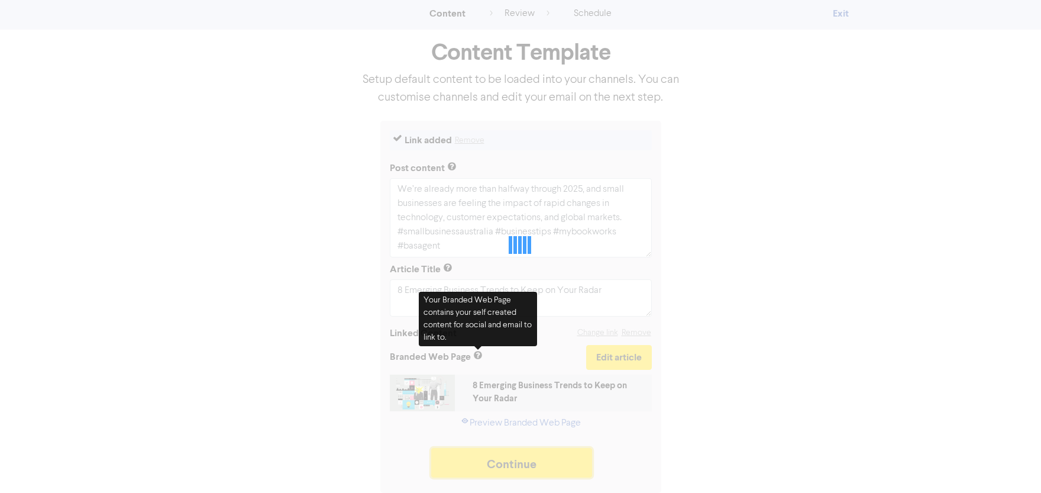
scroll to position [27, 0]
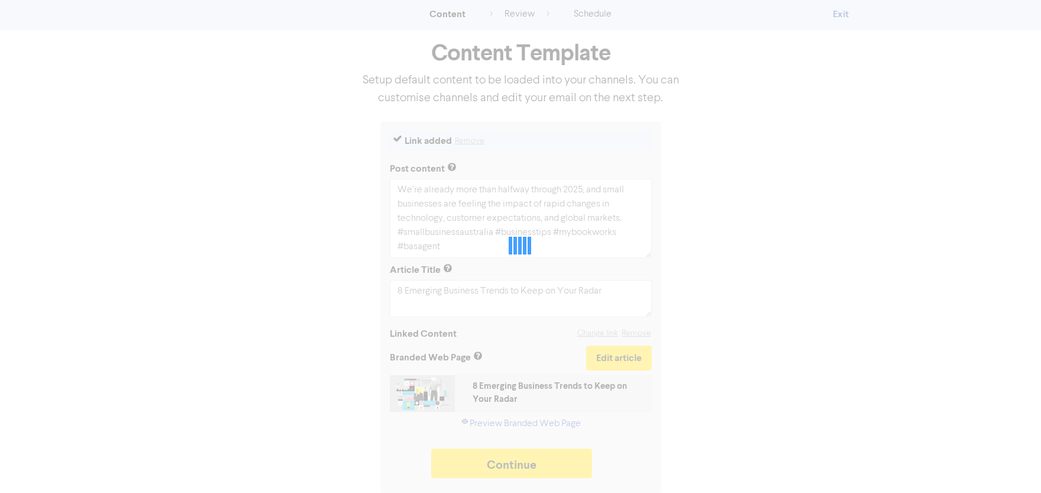
type textarea "x"
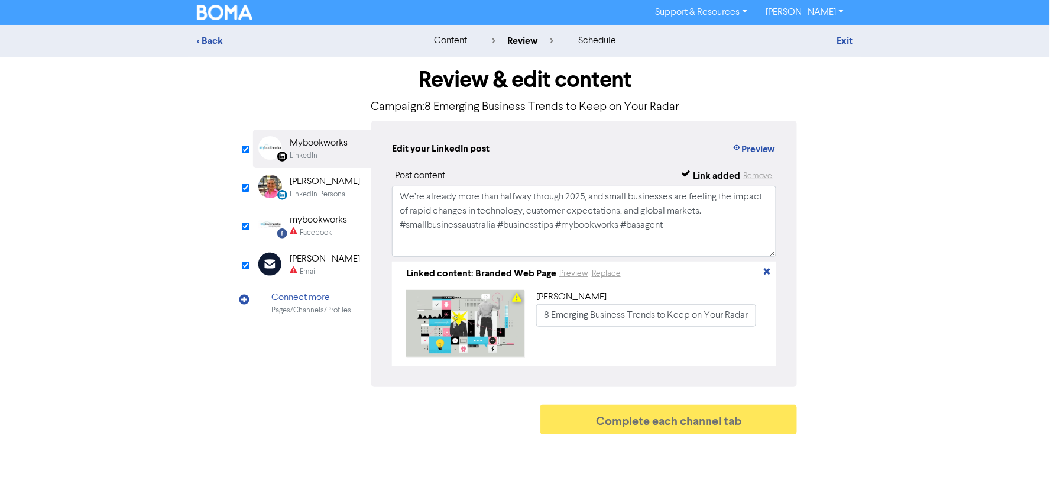
drag, startPoint x: 140, startPoint y: 125, endPoint x: 176, endPoint y: 143, distance: 40.5
click at [140, 125] on div "< Back content review schedule Exit Review & edit content Campaign: 8 Emerging …" at bounding box center [525, 232] width 1050 height 415
click at [610, 312] on input "8 Emerging Business Trends to Keep on Your Radar" at bounding box center [646, 315] width 220 height 22
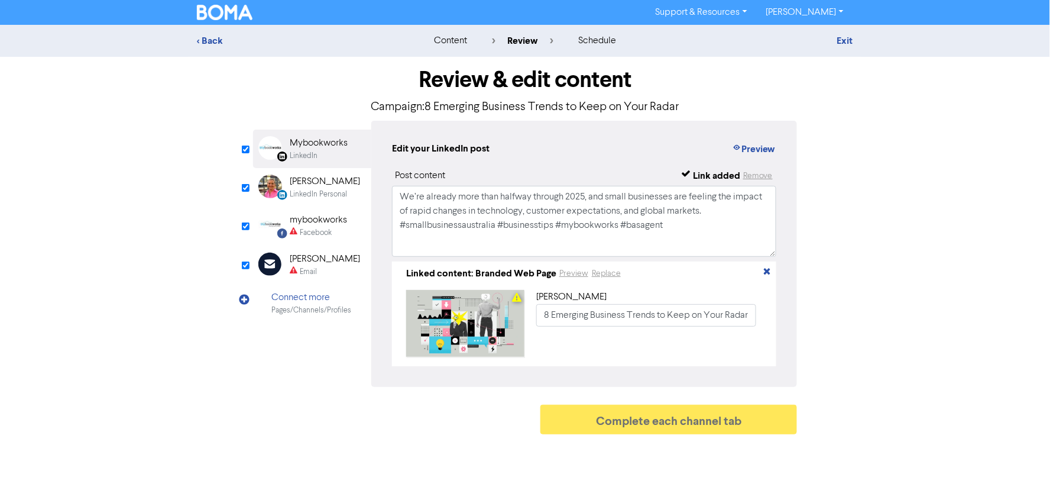
click at [244, 256] on div "Review & edit content Campaign: 8 Emerging Business Trends to Keep on Your Rada…" at bounding box center [525, 248] width 674 height 383
click at [244, 258] on div "Review & edit content Campaign: 8 Emerging Business Trends to Keep on Your Rada…" at bounding box center [525, 248] width 674 height 383
click at [245, 262] on input "checkbox" at bounding box center [246, 265] width 8 height 8
checkbox input "true"
type input "We’re already more than halfway through 2025, and small businesses are feeling …"
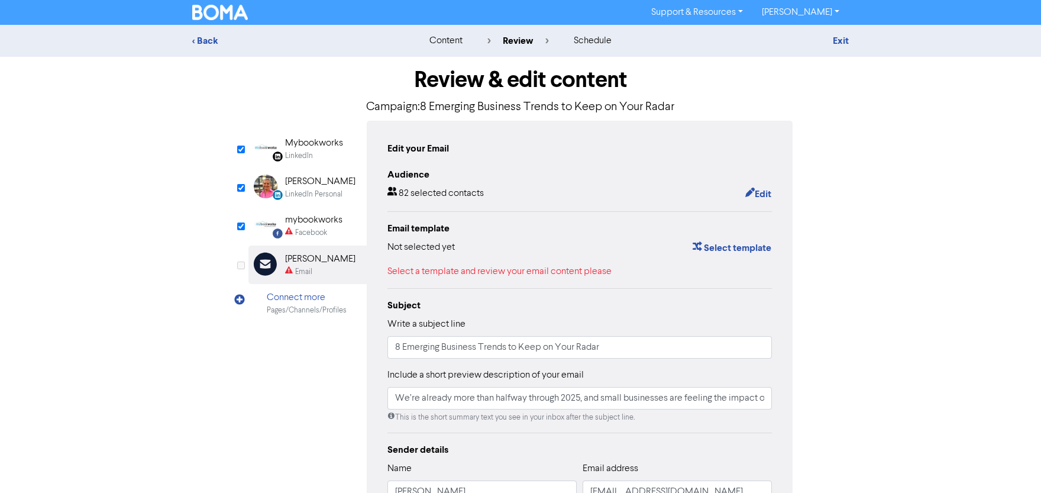
checkbox input "false"
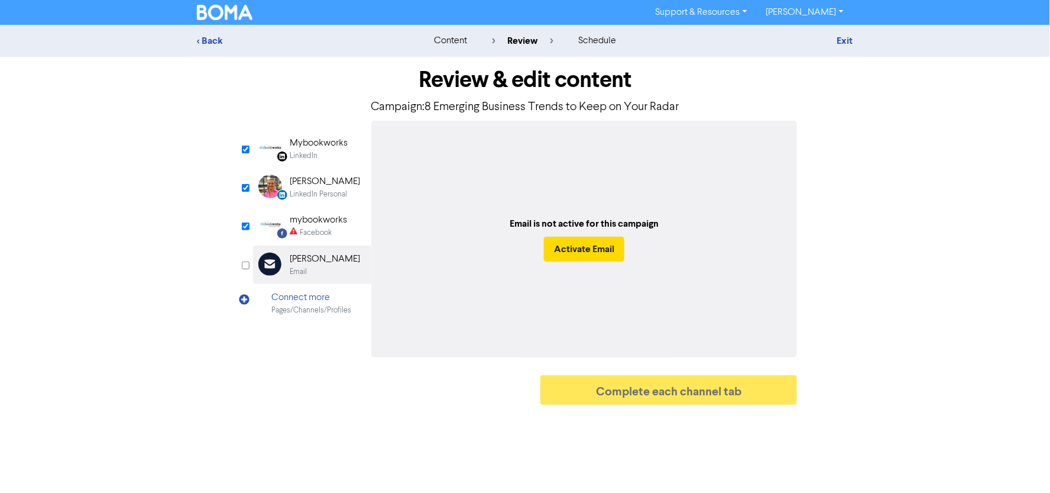
click at [292, 155] on div "LinkedIn" at bounding box center [304, 155] width 28 height 11
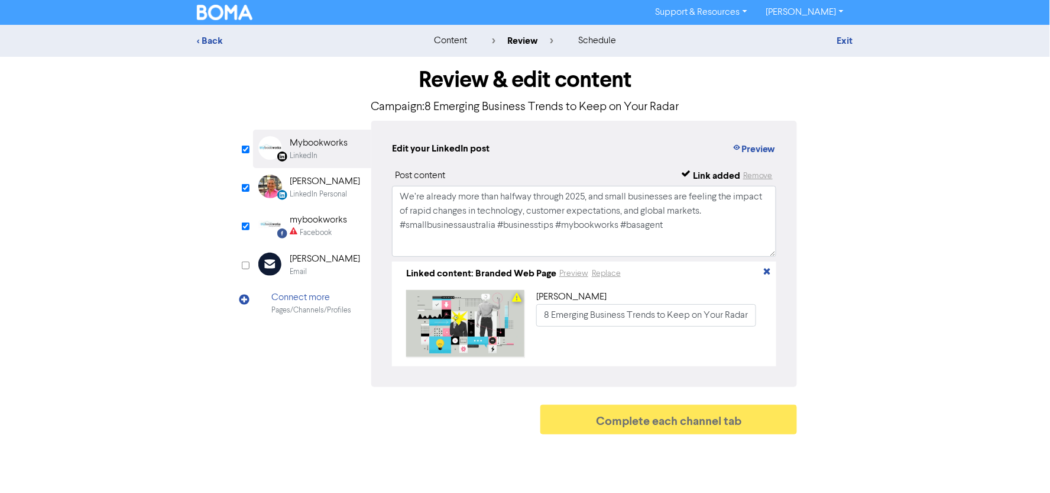
click at [168, 273] on div "< Back content review schedule Exit Review & edit content Campaign: 8 Emerging …" at bounding box center [525, 232] width 1050 height 415
click at [294, 169] on div "LinkedIn Personal Created with Sketch. [PERSON_NAME] LinkedIn Personal" at bounding box center [312, 187] width 118 height 38
click at [303, 238] on div "Facebook" at bounding box center [316, 232] width 32 height 11
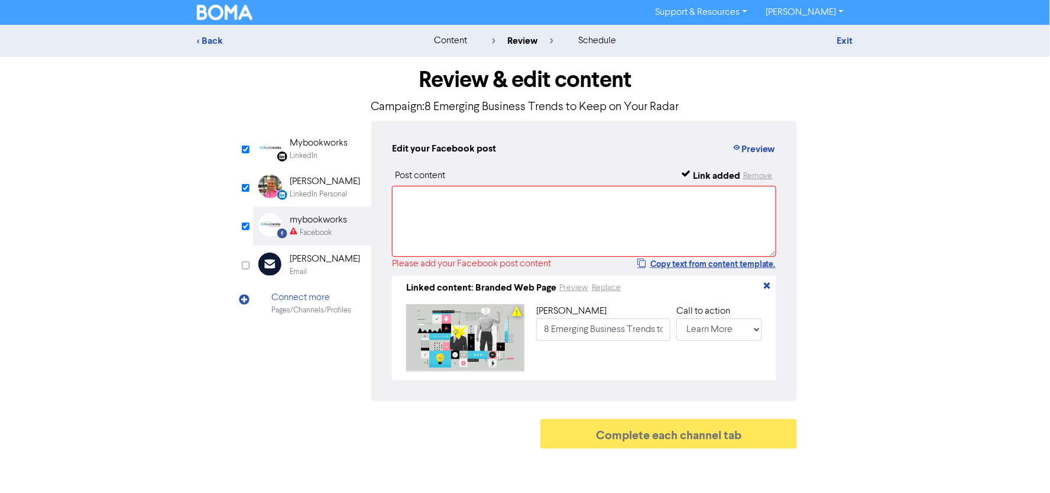
click at [309, 191] on div "LinkedIn Personal" at bounding box center [318, 194] width 57 height 11
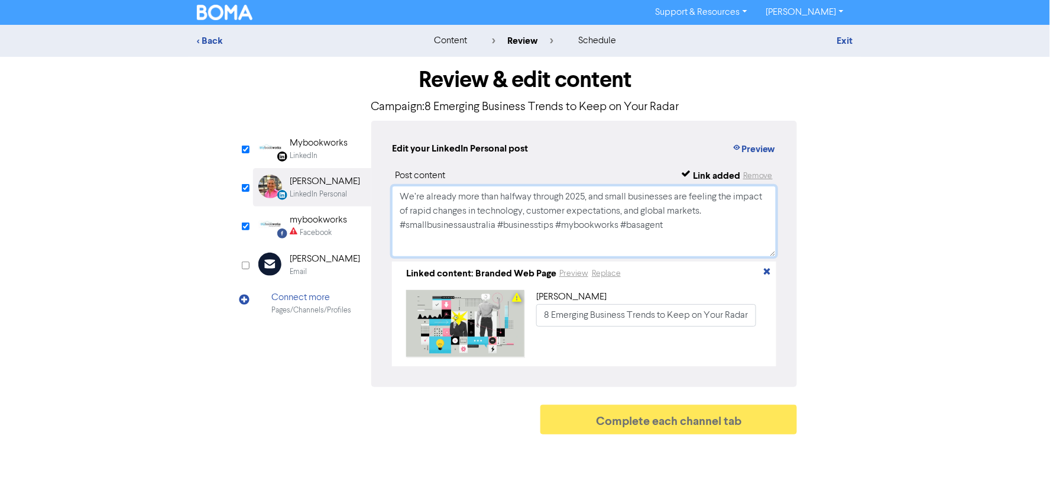
click at [452, 214] on textarea "We’re already more than halfway through 2025, and small businesses are feeling …" at bounding box center [584, 221] width 384 height 71
click at [306, 222] on div "mybookworks" at bounding box center [318, 220] width 57 height 14
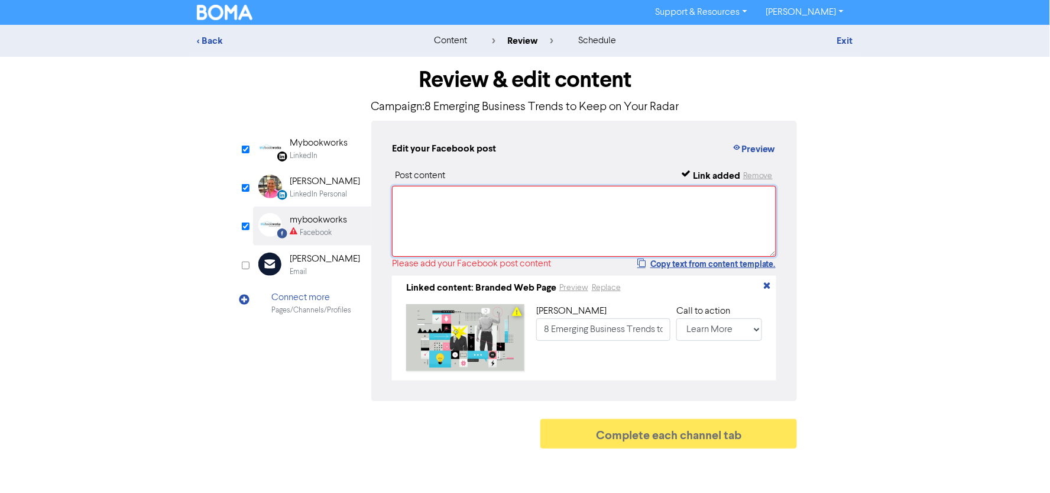
click at [479, 234] on textarea at bounding box center [584, 221] width 384 height 71
paste textarea "We’re already more than halfway through 2025, and small businesses are feeling …"
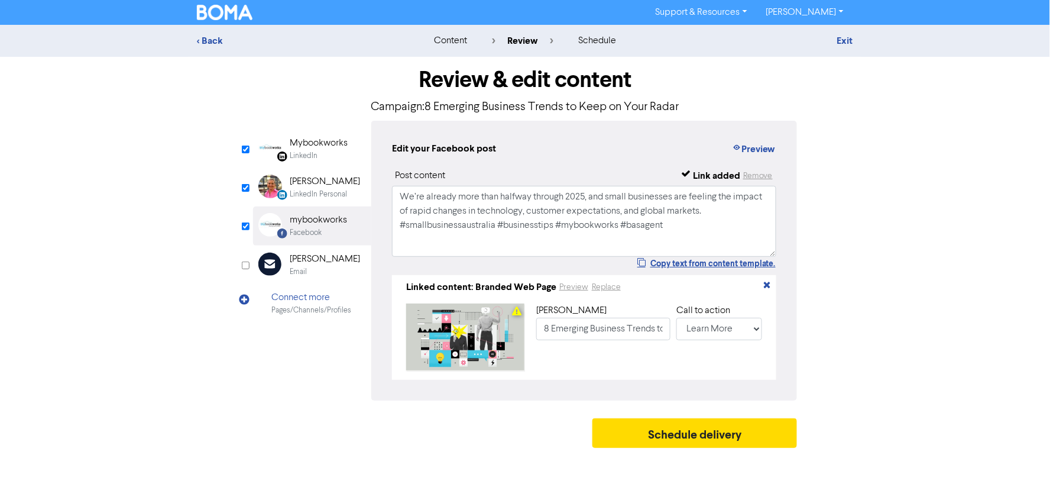
click at [267, 420] on div "Review & edit content Campaign: 8 Emerging Business Trends to Keep on Your Rada…" at bounding box center [525, 255] width 562 height 397
click at [287, 355] on div "LinkedIn Page Created with Sketch. Mybookworks LinkedIn LinkedIn Personal Creat…" at bounding box center [525, 261] width 544 height 280
click at [766, 144] on button "Preview" at bounding box center [753, 148] width 45 height 15
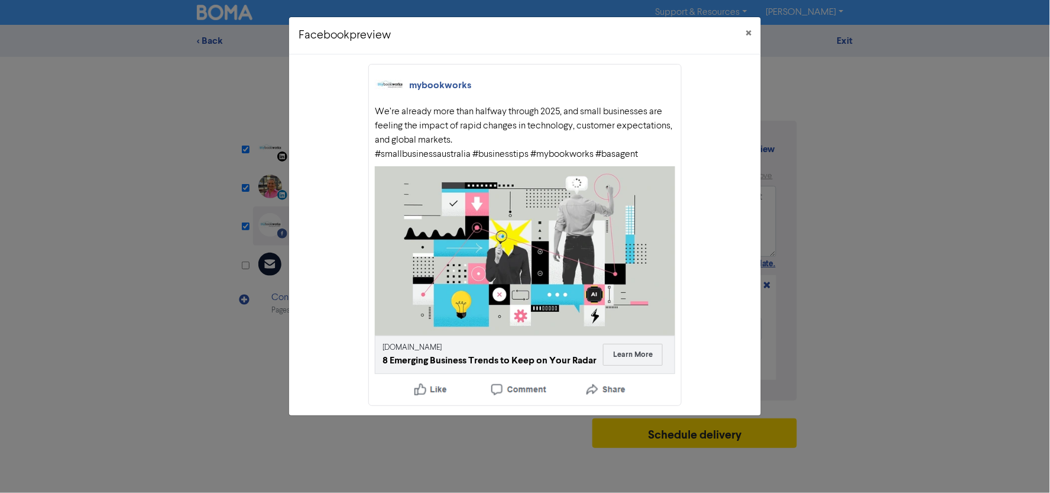
click at [104, 300] on div "Facebook preview × mybookworks We’re already more than halfway through 2025, an…" at bounding box center [525, 246] width 1050 height 493
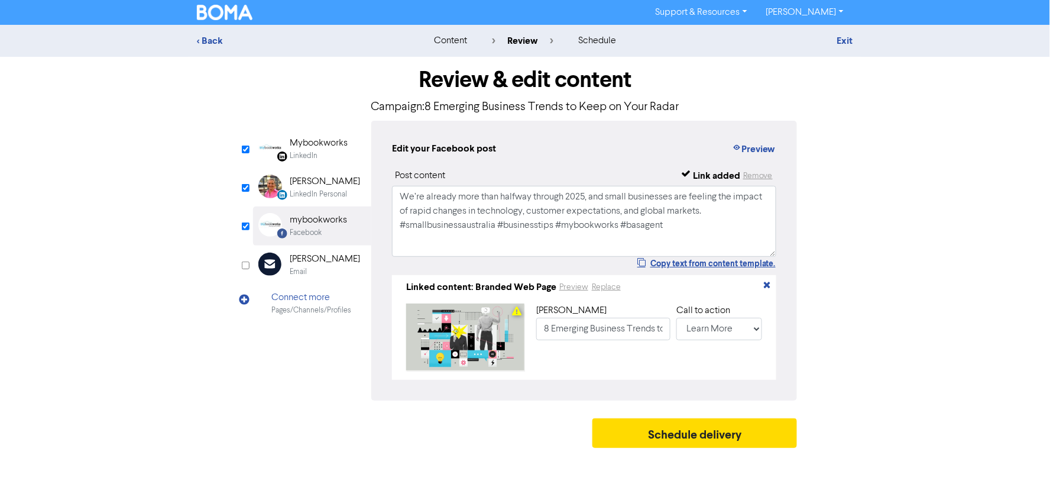
drag, startPoint x: 93, startPoint y: 215, endPoint x: 238, endPoint y: 215, distance: 144.9
click at [95, 215] on div "< Back content review schedule Exit Review & edit content Campaign: 8 Emerging …" at bounding box center [525, 239] width 1050 height 429
click at [725, 211] on textarea "We’re already more than halfway through 2025, and small businesses are feeling …" at bounding box center [584, 221] width 384 height 71
paste textarea "Here are the trends that will define the year ahead—and what they could mean fo…"
click at [555, 226] on textarea "We’re already more than halfway through 2025, and small businesses are feeling …" at bounding box center [584, 221] width 384 height 71
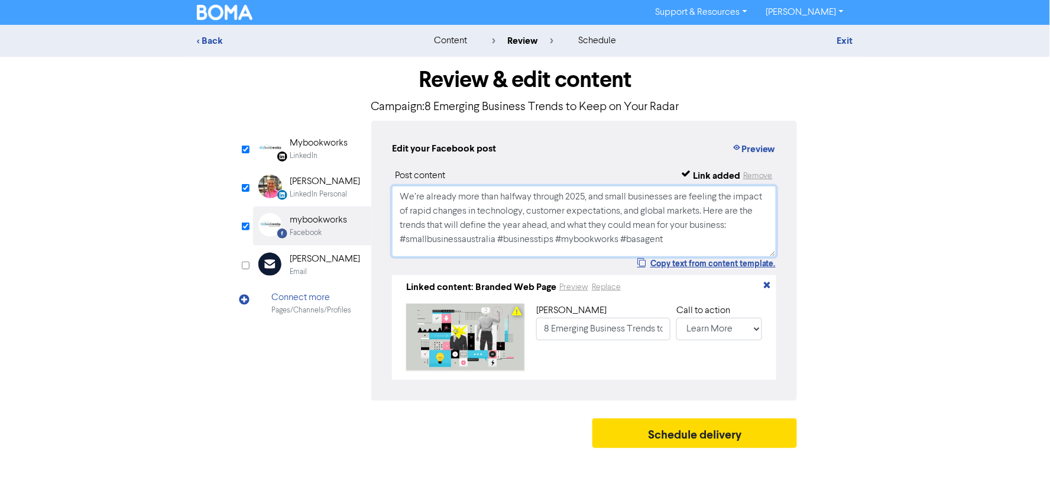
click at [694, 203] on textarea "We’re already more than halfway through 2025, and small businesses are feeling …" at bounding box center [584, 221] width 384 height 71
type textarea "We’re already more than halfway through 2025, and small businesses are feeling …"
click at [678, 140] on div "Edit your Facebook post Preview Post content Link added Remove We’re already mo…" at bounding box center [584, 261] width 426 height 280
click at [311, 179] on div "[PERSON_NAME]" at bounding box center [325, 181] width 70 height 14
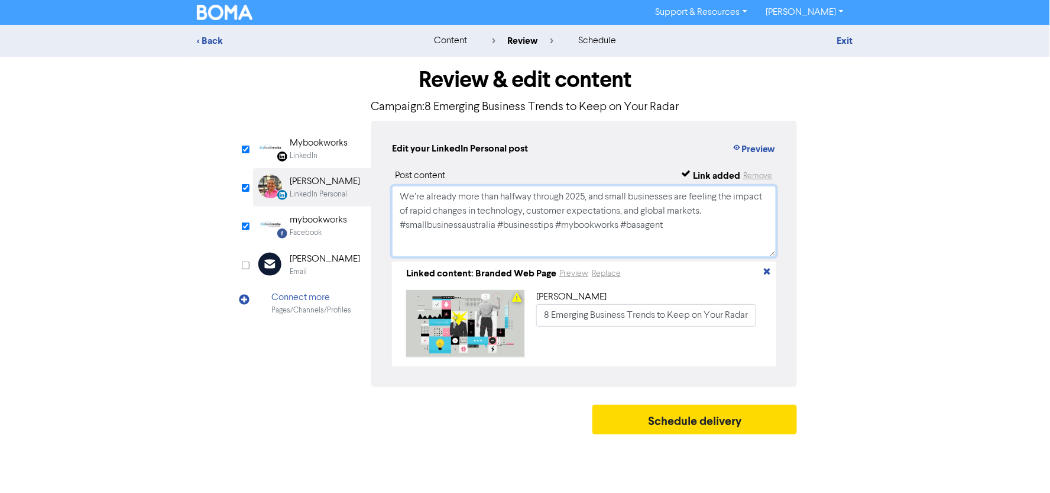
click at [512, 219] on textarea "We’re already more than halfway through 2025, and small businesses are feeling …" at bounding box center [584, 221] width 384 height 71
paste textarea "Here are the trends that will define the year ahead, and what they could mean f…"
type textarea "We’re already more than halfway through 2025, and small businesses are feeling …"
click at [290, 151] on div "LinkedIn" at bounding box center [304, 155] width 28 height 11
click at [501, 228] on textarea "We’re already more than halfway through 2025, and small businesses are feeling …" at bounding box center [584, 221] width 384 height 71
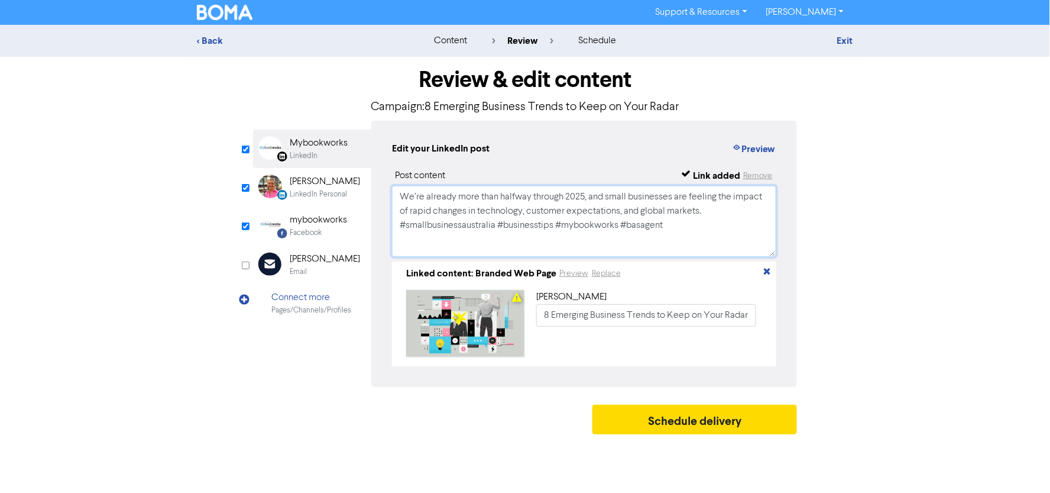
paste textarea "Here are the trends that will define the year ahead, and what they could mean f…"
type textarea "We’re already more than halfway through 2025, and small businesses are feeling …"
click at [869, 247] on div "< Back content review schedule Exit Review & edit content Campaign: 8 Emerging …" at bounding box center [525, 232] width 1050 height 415
click at [443, 51] on div "< Back content review schedule Exit" at bounding box center [525, 41] width 1050 height 32
click at [443, 50] on div "< Back content review schedule Exit" at bounding box center [525, 41] width 1050 height 32
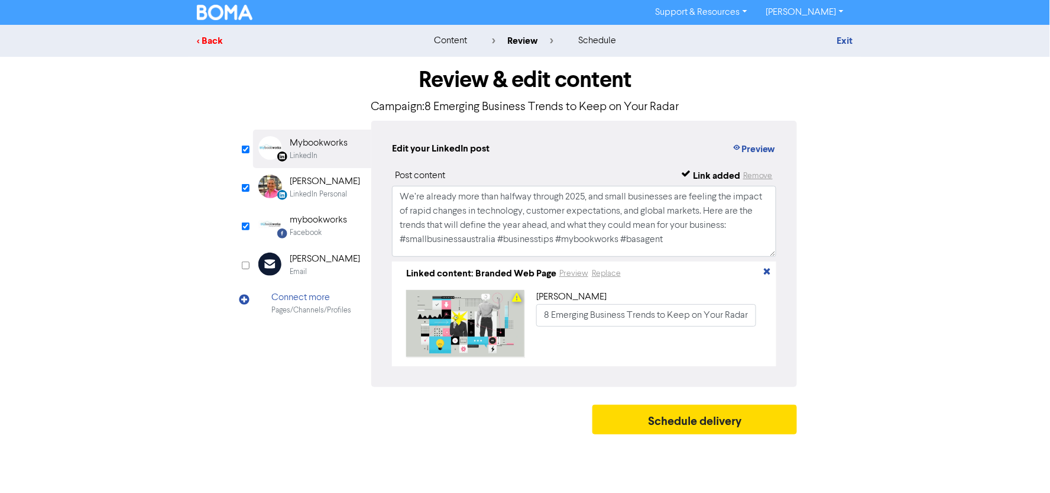
click at [219, 38] on div "< Back" at bounding box center [300, 41] width 207 height 14
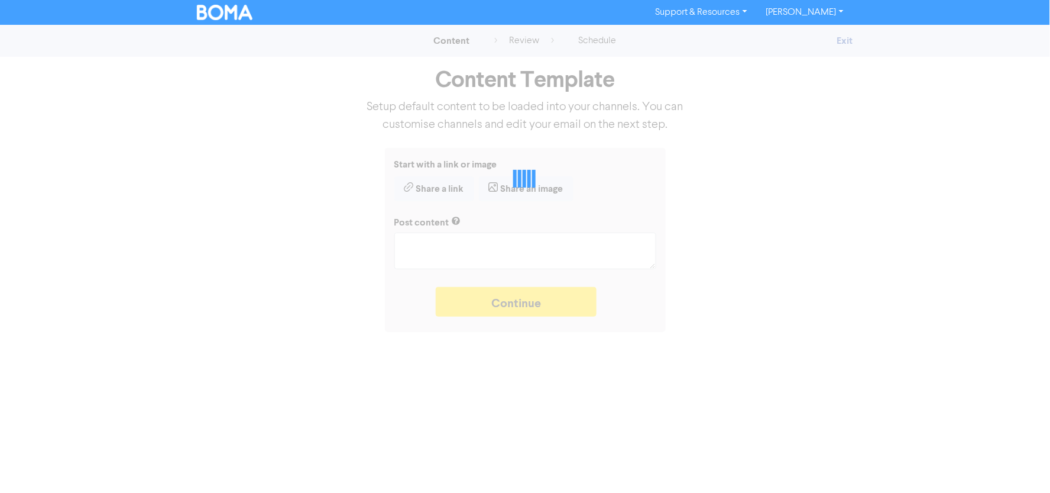
type textarea "x"
type textarea "We’re already more than halfway through 2025, and small businesses are feeling …"
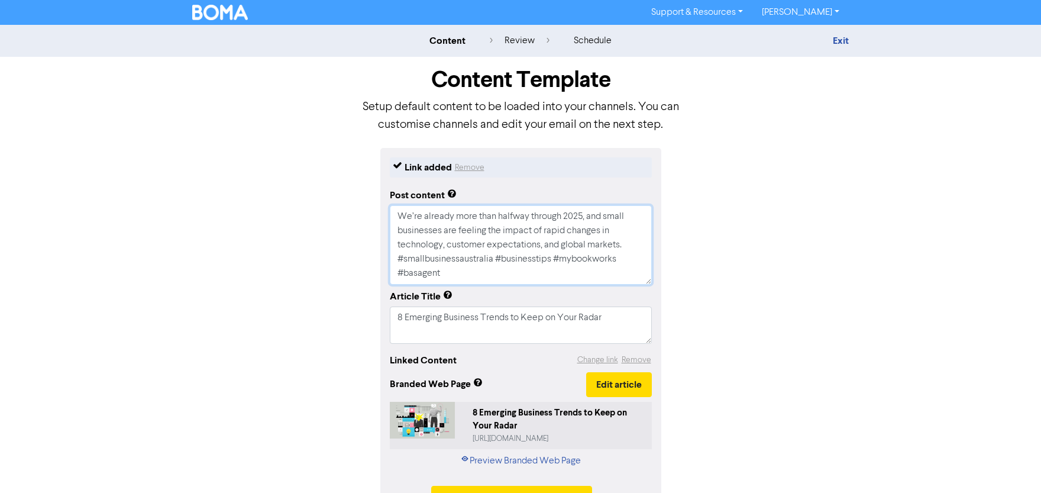
click at [488, 241] on textarea "We’re already more than halfway through 2025, and small businesses are feeling …" at bounding box center [521, 244] width 262 height 79
paste textarea "Here are the trends that will define the year ahead, and what they could mean f…"
type textarea "x"
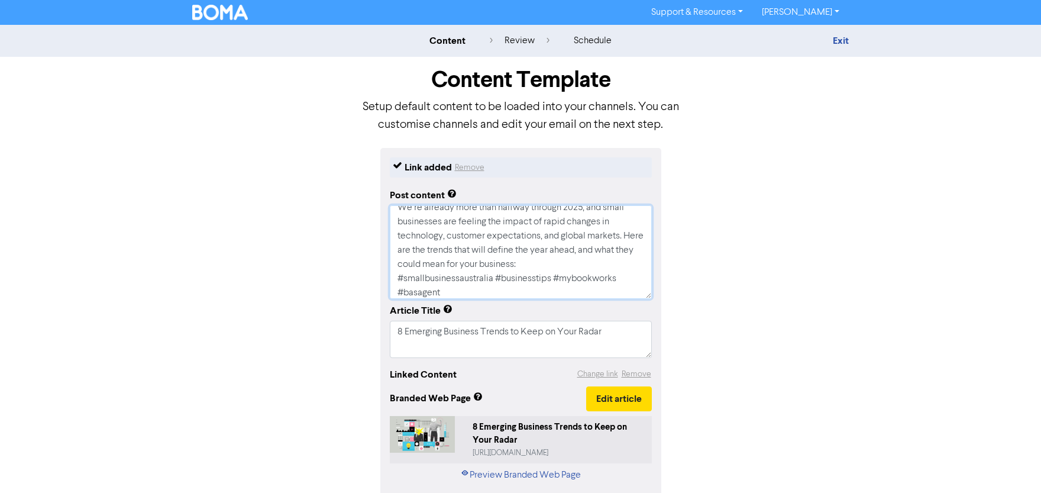
type textarea "We’re already more than halfway through 2025, and small businesses are feeling …"
click at [860, 241] on div "content review schedule Exit Content Template Setup default content to be loade…" at bounding box center [520, 285] width 1041 height 520
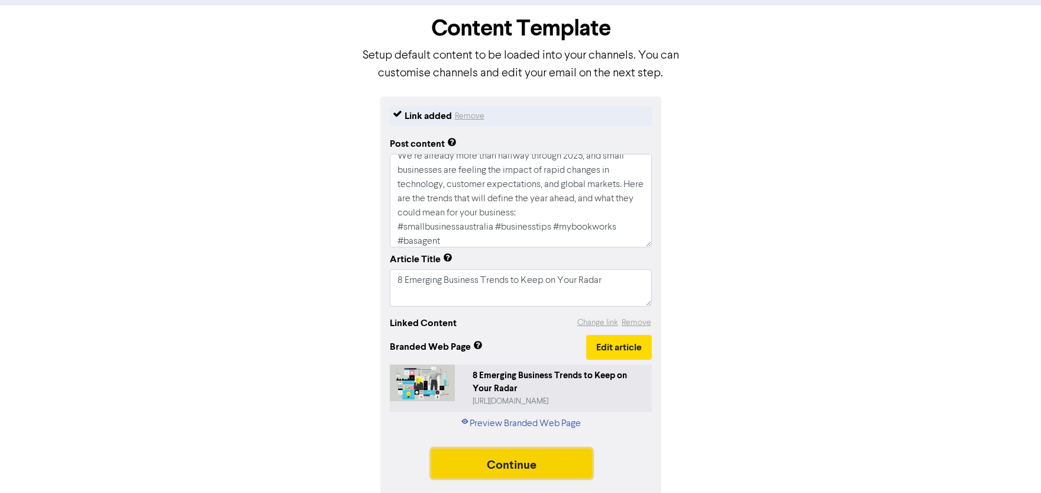
click at [524, 461] on button "Continue" at bounding box center [511, 463] width 161 height 30
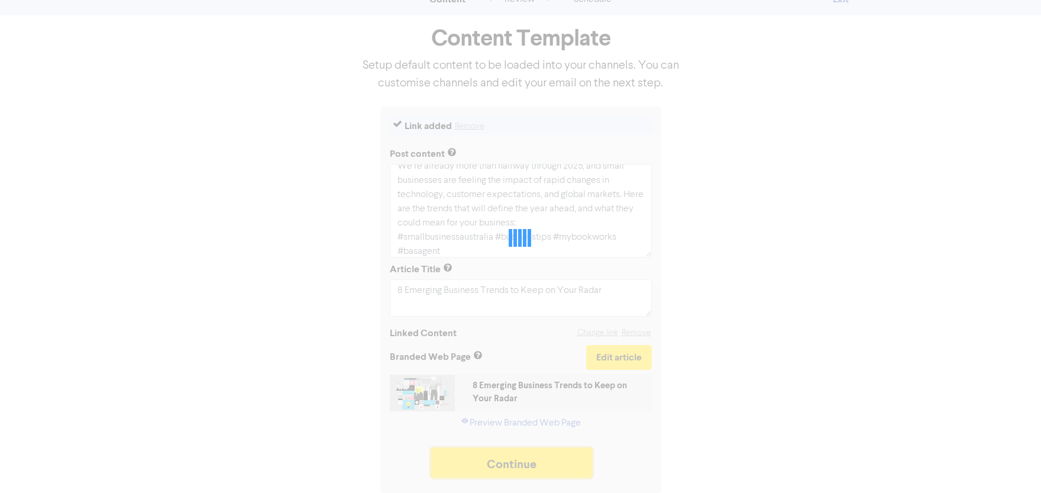
scroll to position [41, 0]
type textarea "x"
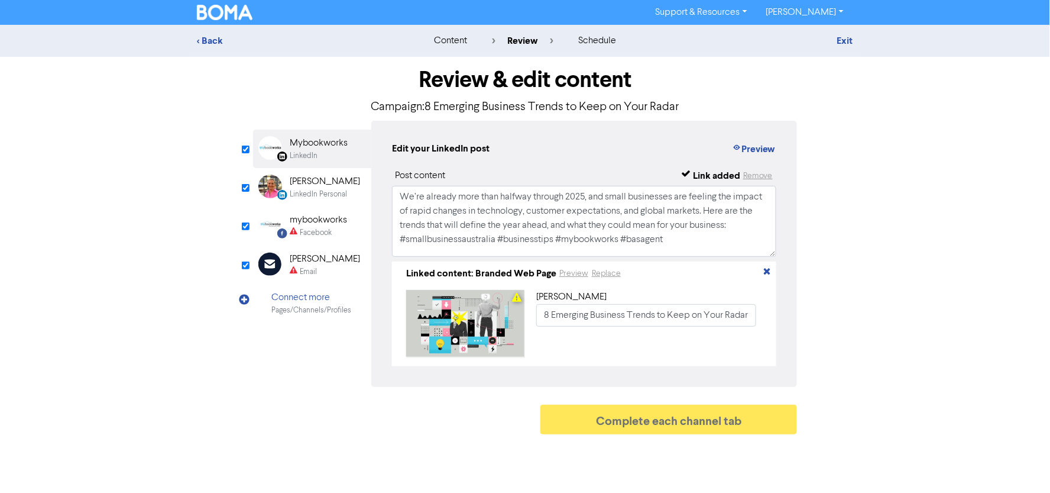
click at [241, 258] on div "Review & edit content Campaign: 8 Emerging Business Trends to Keep on Your Rada…" at bounding box center [525, 248] width 674 height 383
click at [298, 189] on div "LinkedIn Personal" at bounding box center [318, 194] width 57 height 11
click at [300, 222] on div "mybookworks" at bounding box center [318, 220] width 57 height 14
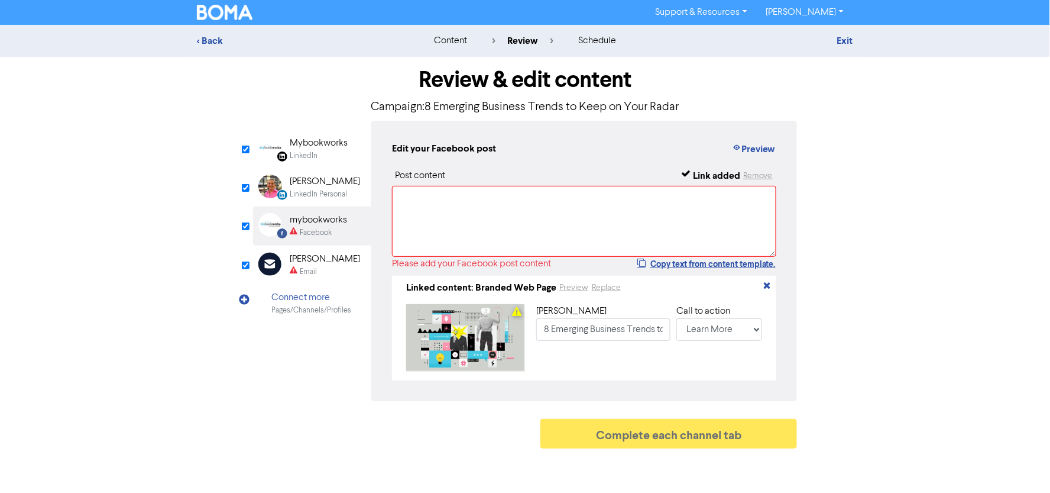
click at [316, 186] on div "[PERSON_NAME]" at bounding box center [325, 181] width 70 height 14
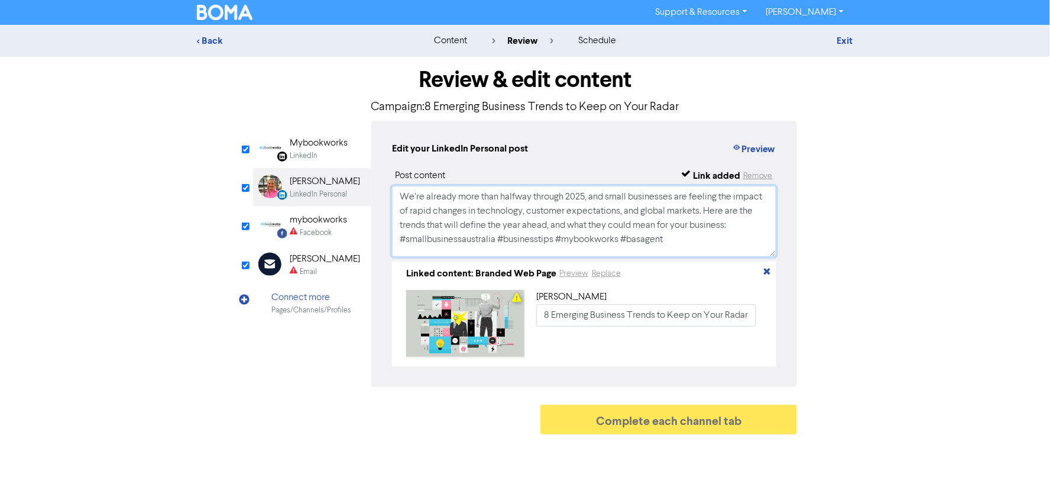
click at [467, 212] on textarea "We’re already more than halfway through 2025, and small businesses are feeling …" at bounding box center [584, 221] width 384 height 71
click at [317, 216] on div "mybookworks" at bounding box center [318, 220] width 57 height 14
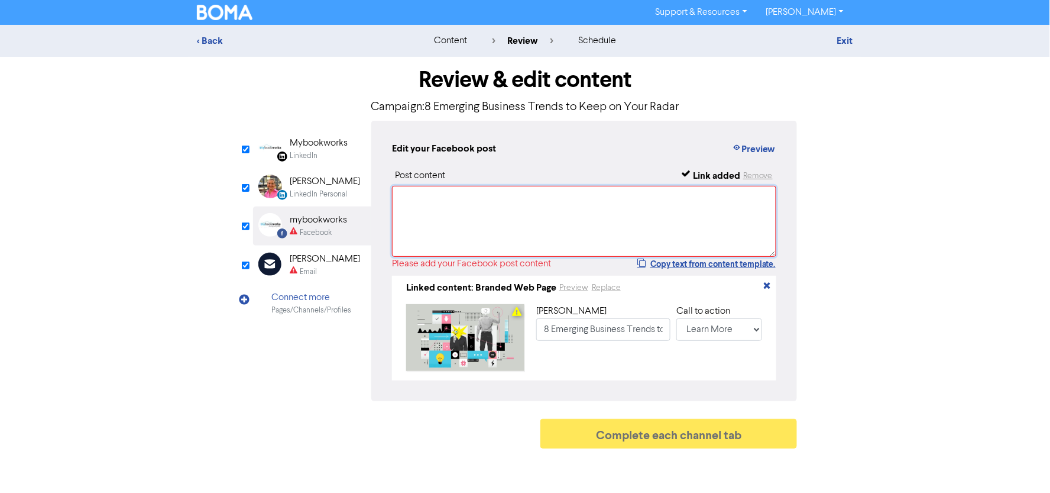
click at [473, 229] on textarea at bounding box center [584, 221] width 384 height 71
paste textarea "We’re already more than halfway through 2025, and small businesses are feeling …"
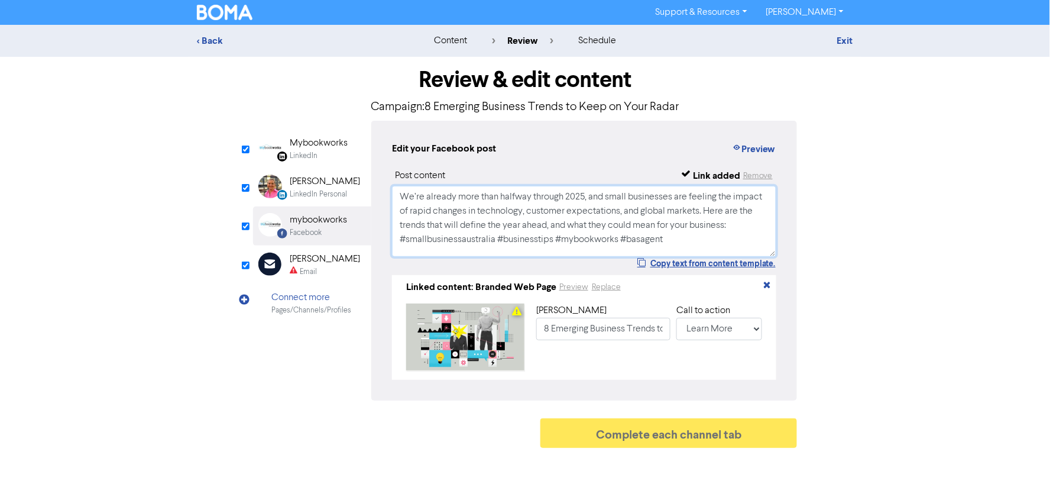
type textarea "We’re already more than halfway through 2025, and small businesses are feeling …"
click at [253, 261] on div "Email Created with Sketch. [PERSON_NAME] Email" at bounding box center [312, 264] width 118 height 38
type input "We’re already more than halfway through 2025, and small businesses are feeling …"
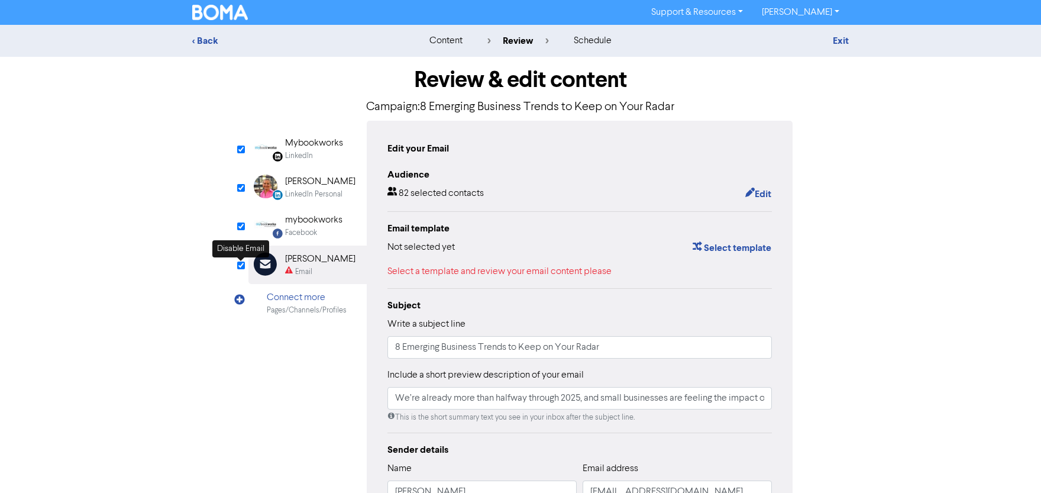
click at [239, 267] on input "checkbox" at bounding box center [241, 265] width 8 height 8
checkbox input "true"
type input "We’re already more than halfway through 2025, and small businesses are feeling …"
checkbox input "false"
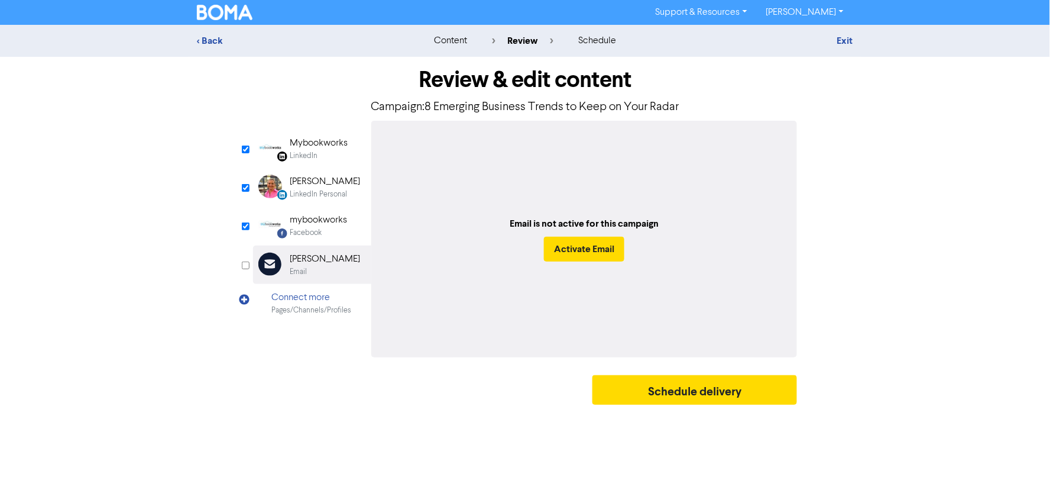
click at [283, 364] on div "Review & edit content Campaign: 8 Emerging Business Trends to Keep on Your Rada…" at bounding box center [525, 234] width 562 height 354
click at [305, 222] on div "mybookworks" at bounding box center [318, 220] width 57 height 14
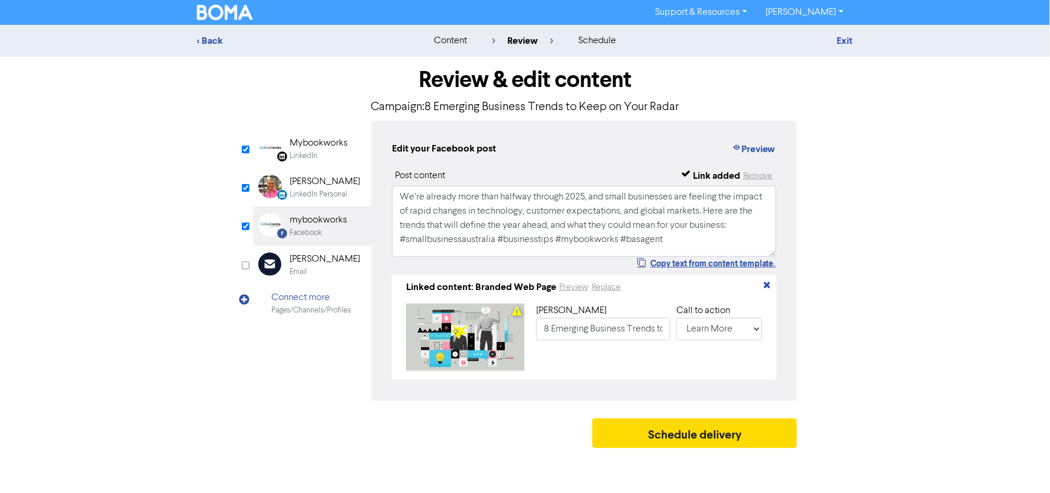
click at [280, 361] on div "LinkedIn Page Created with Sketch. Mybookworks LinkedIn LinkedIn Personal Creat…" at bounding box center [525, 261] width 544 height 280
click at [742, 147] on button "Preview" at bounding box center [753, 148] width 45 height 15
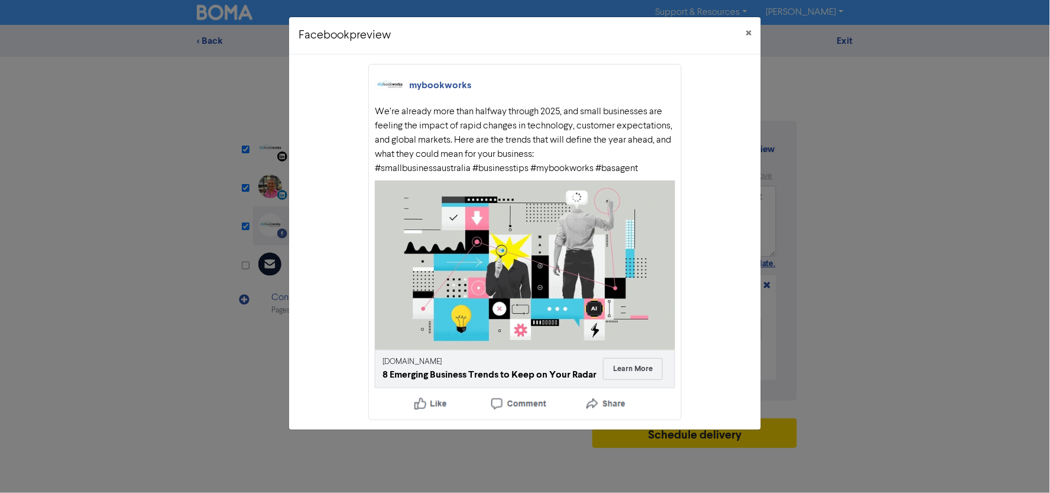
click at [423, 370] on div "8 Emerging Business Trends to Keep on Your Radar" at bounding box center [490, 374] width 214 height 14
click at [430, 365] on link "[DOMAIN_NAME]" at bounding box center [412, 362] width 59 height 8
click at [890, 256] on div "Facebook preview × mybookworks We’re already more than halfway through 2025, an…" at bounding box center [525, 246] width 1050 height 493
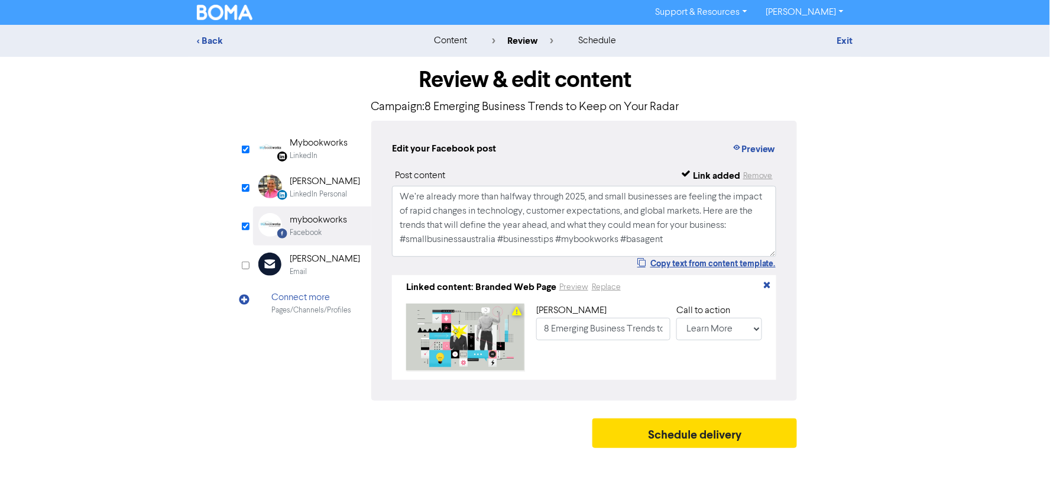
click at [856, 31] on div "< Back content review schedule Exit" at bounding box center [525, 41] width 1050 height 32
click at [847, 43] on link "Exit" at bounding box center [845, 41] width 16 height 12
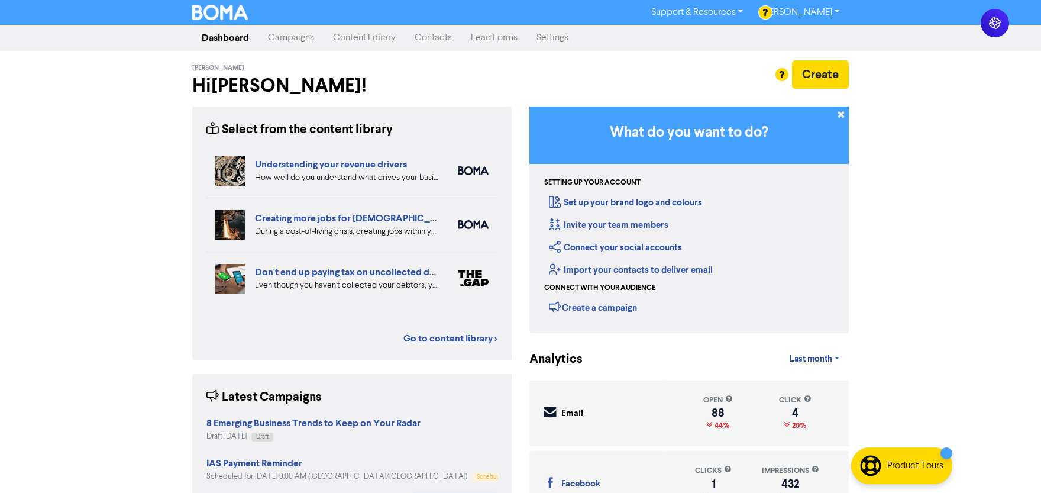
click at [285, 35] on link "Campaigns" at bounding box center [290, 38] width 65 height 24
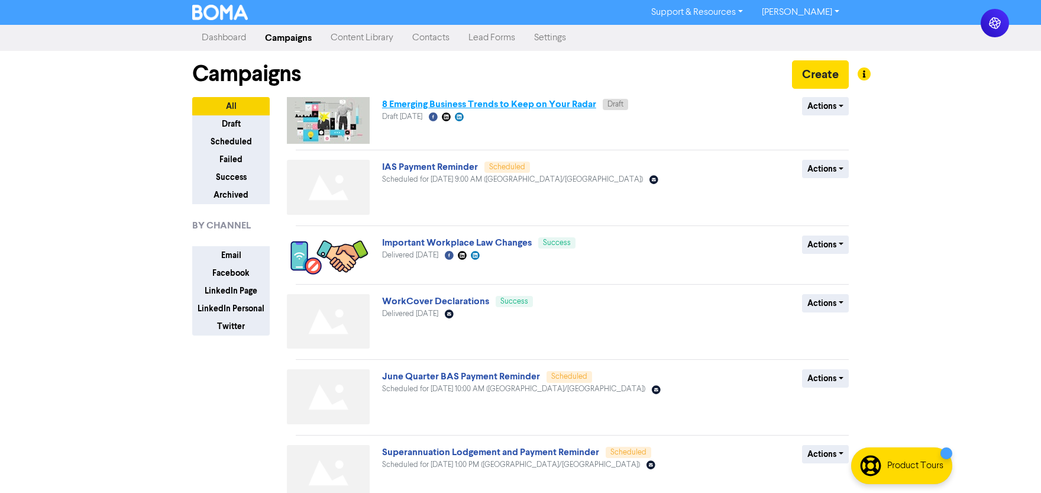
click at [439, 102] on link "8 Emerging Business Trends to Keep on Your Radar" at bounding box center [489, 104] width 214 height 12
